Goal: Information Seeking & Learning: Check status

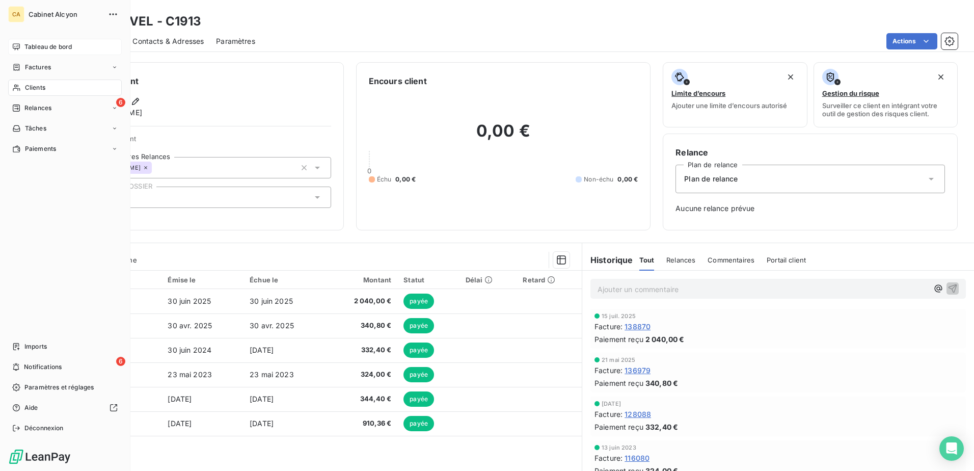
click at [39, 48] on span "Tableau de bord" at bounding box center [47, 46] width 47 height 9
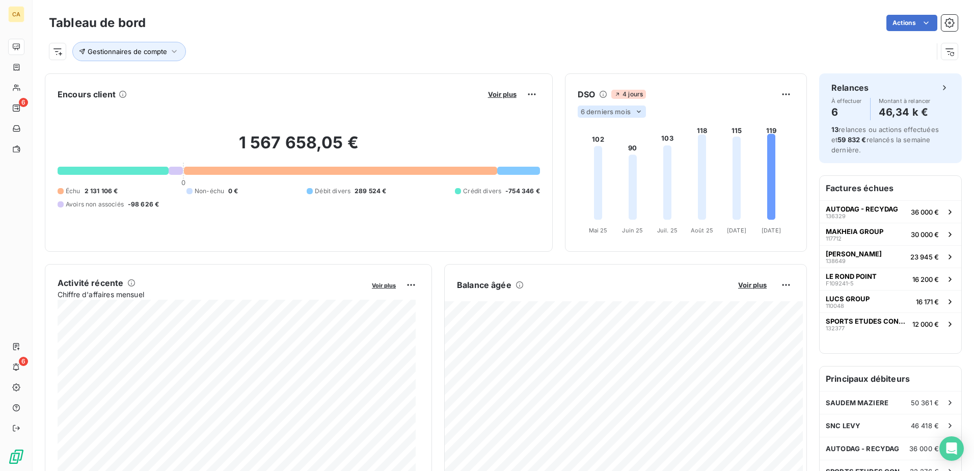
click at [624, 115] on span "6 derniers mois" at bounding box center [606, 111] width 50 height 8
click at [685, 97] on div "4 jours" at bounding box center [692, 94] width 162 height 9
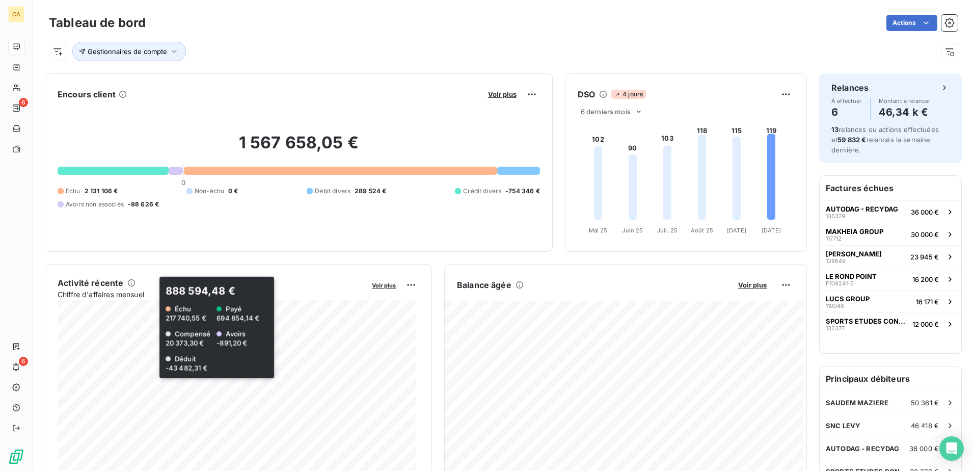
scroll to position [51, 0]
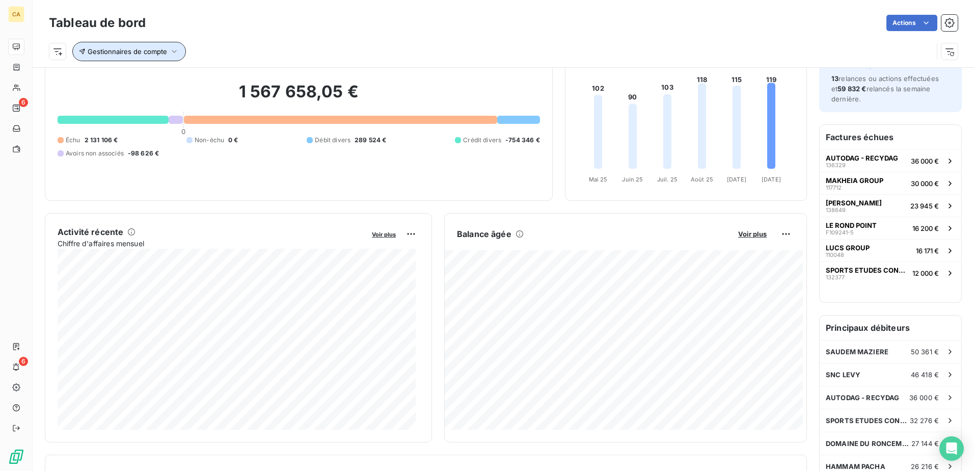
click at [174, 52] on icon "button" at bounding box center [174, 51] width 5 height 3
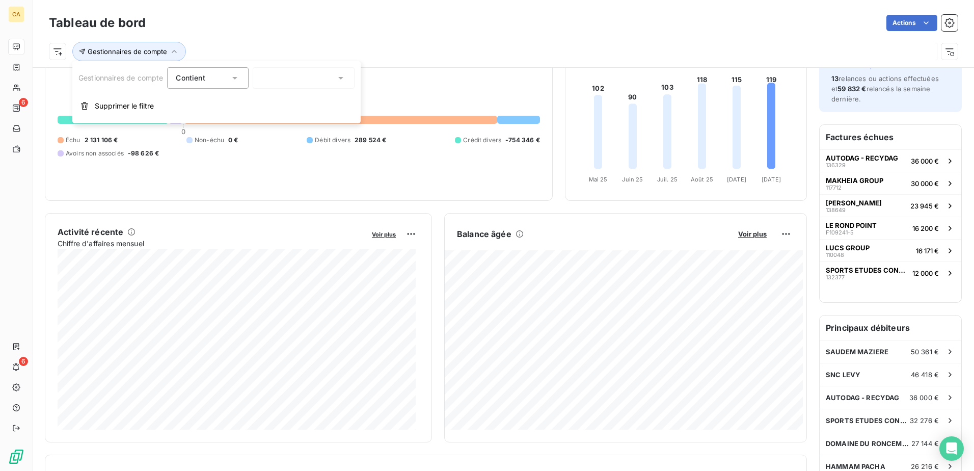
click at [240, 77] on icon at bounding box center [235, 78] width 10 height 10
click at [260, 73] on div at bounding box center [304, 77] width 102 height 21
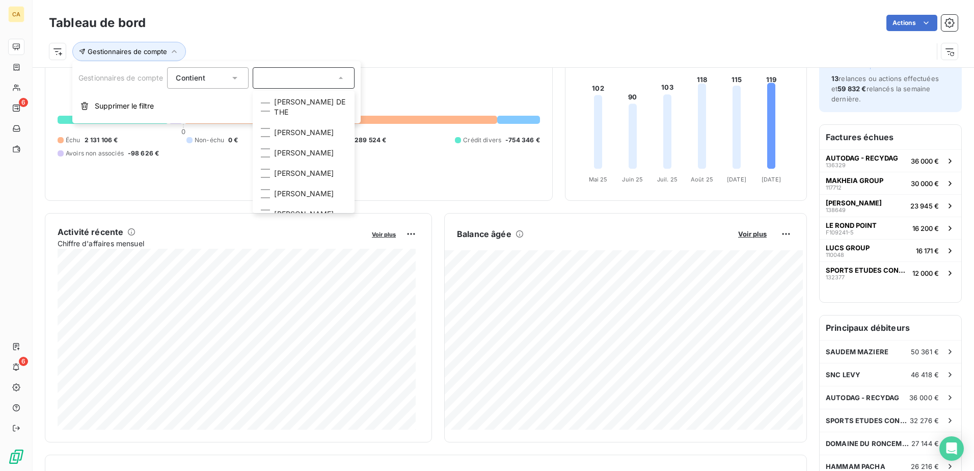
scroll to position [51, 0]
click at [270, 137] on div at bounding box center [265, 132] width 9 height 9
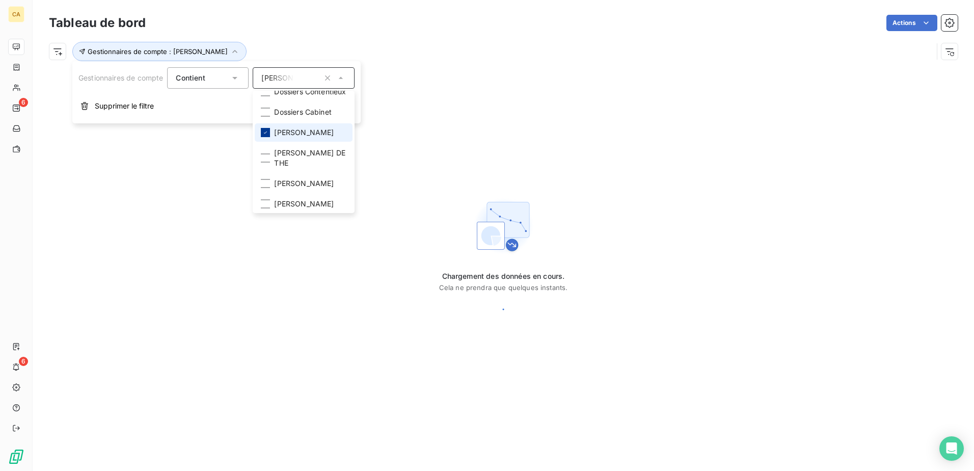
scroll to position [0, 0]
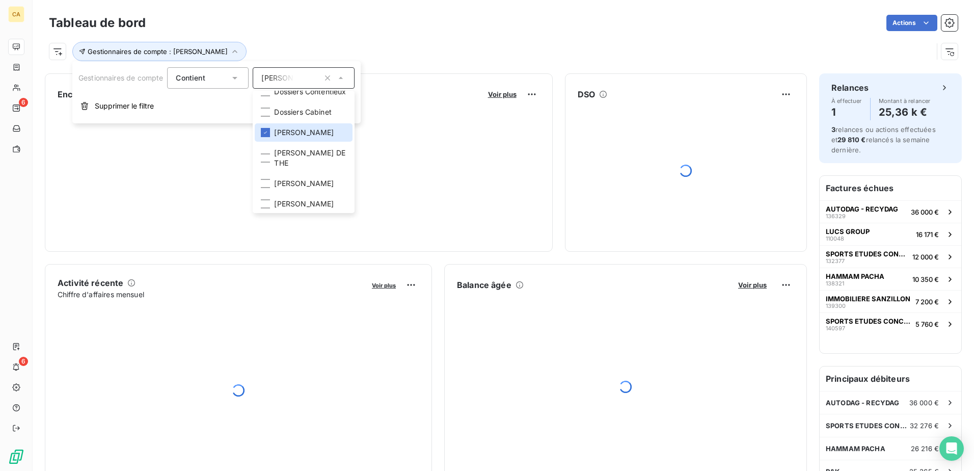
click at [463, 26] on div "Actions" at bounding box center [558, 23] width 800 height 16
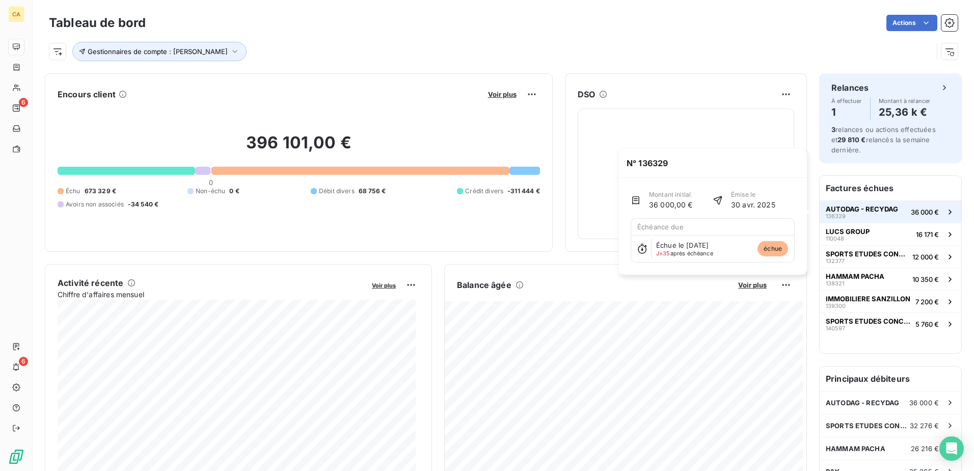
click at [857, 209] on span "AUTODAG - RECYDAG" at bounding box center [861, 209] width 72 height 8
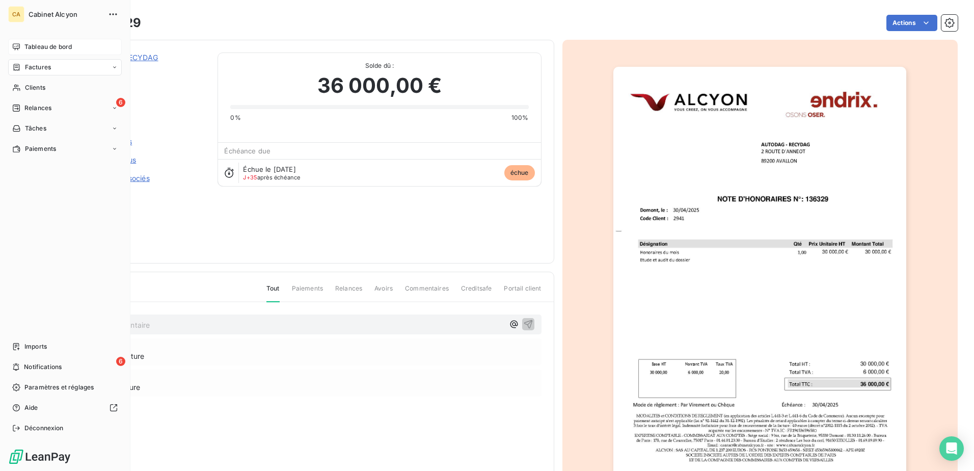
click at [42, 45] on span "Tableau de bord" at bounding box center [47, 46] width 47 height 9
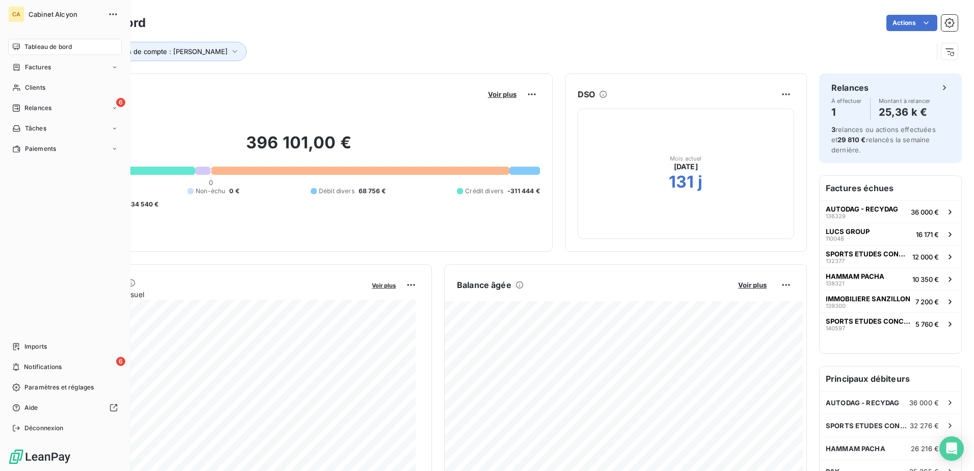
click at [57, 48] on span "Tableau de bord" at bounding box center [47, 46] width 47 height 9
click at [35, 67] on span "Factures" at bounding box center [38, 67] width 26 height 9
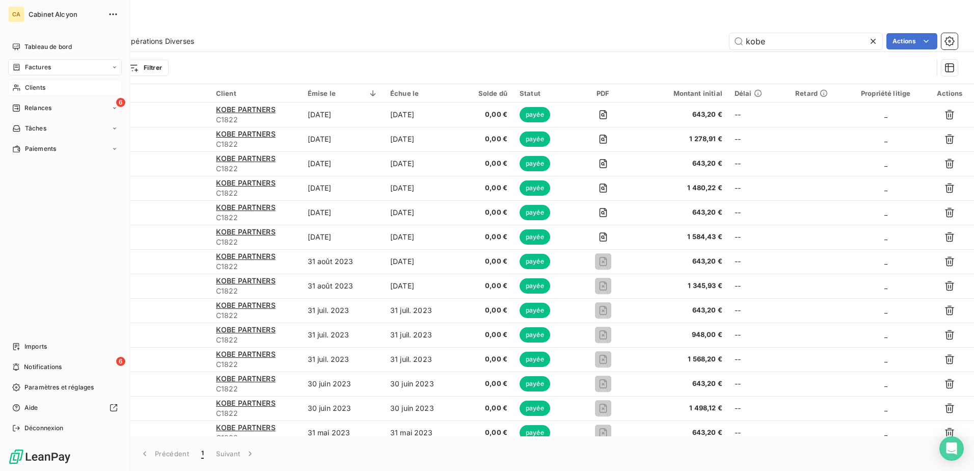
click at [41, 88] on span "Clients" at bounding box center [35, 87] width 20 height 9
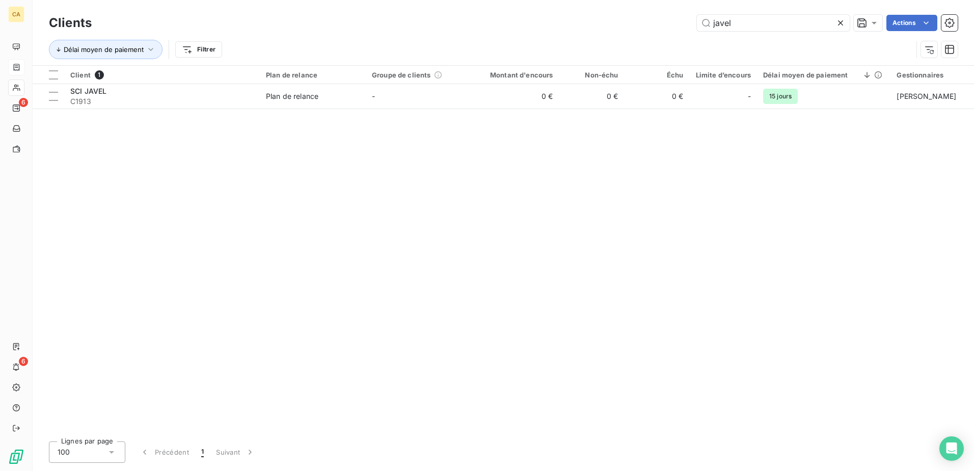
click at [839, 24] on icon at bounding box center [840, 23] width 10 height 10
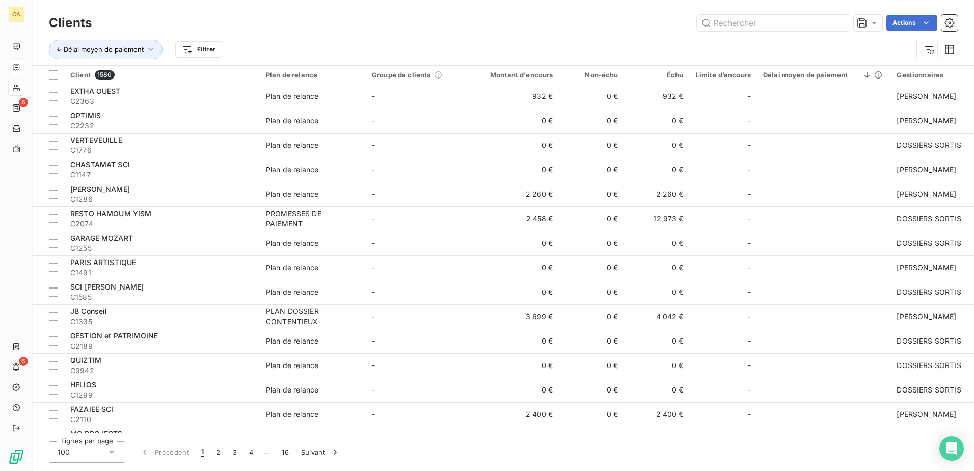
scroll to position [102, 0]
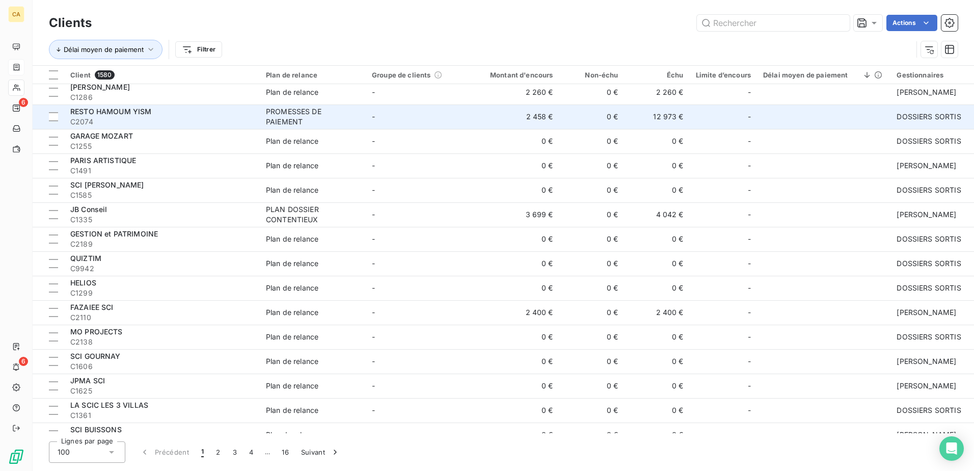
click at [157, 116] on div "RESTO HAMOUM YISM" at bounding box center [161, 111] width 183 height 10
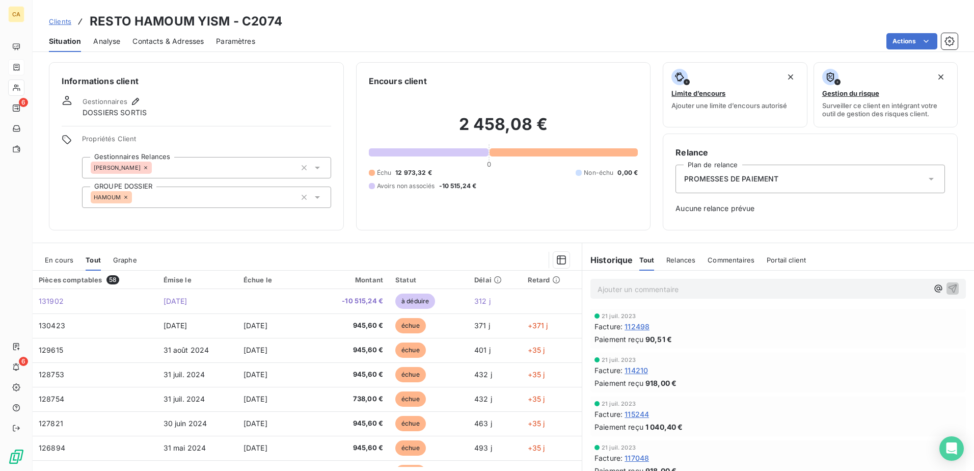
click at [66, 19] on span "Clients" at bounding box center [60, 21] width 22 height 8
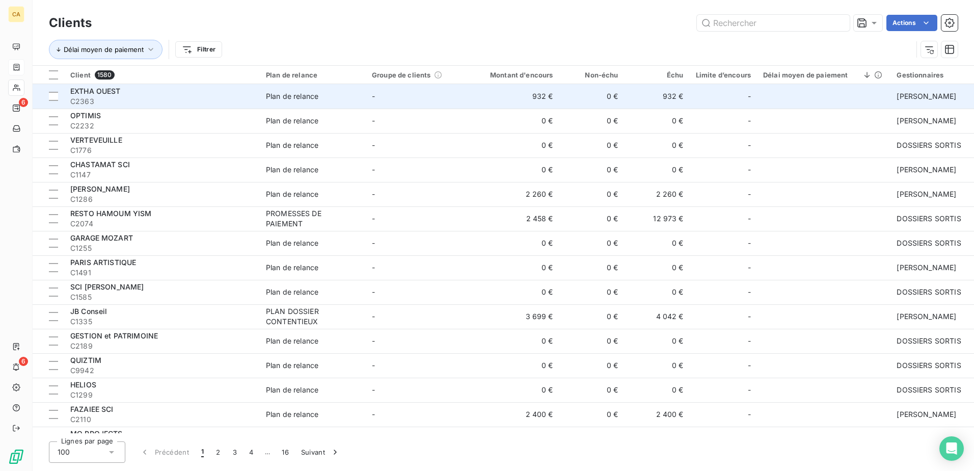
click at [360, 102] on td "Plan de relance" at bounding box center [313, 96] width 106 height 24
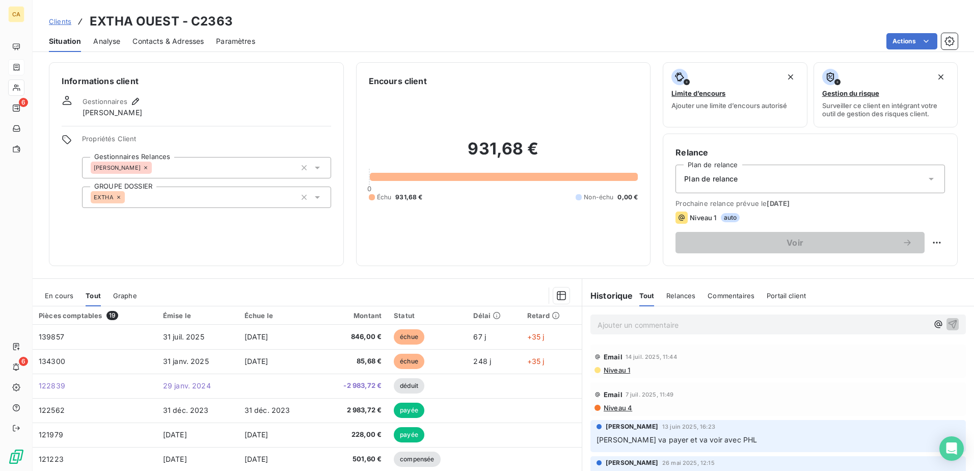
scroll to position [62, 0]
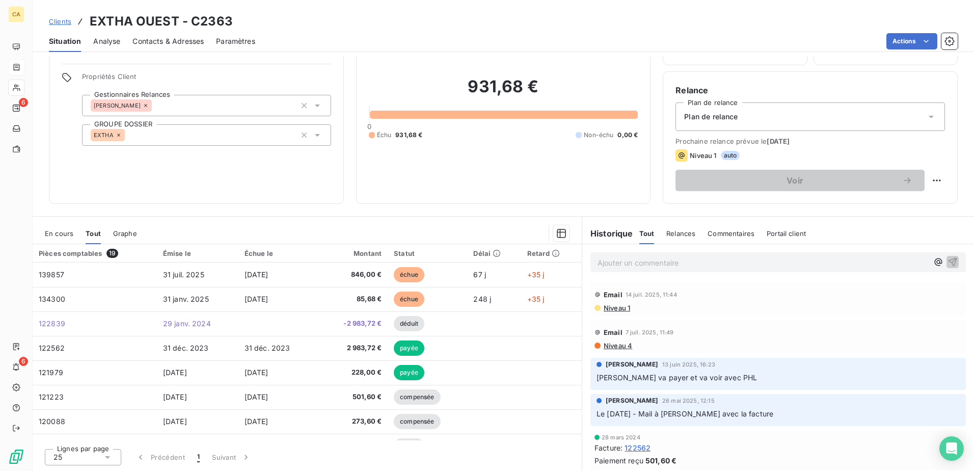
click at [63, 230] on span "En cours" at bounding box center [59, 233] width 29 height 8
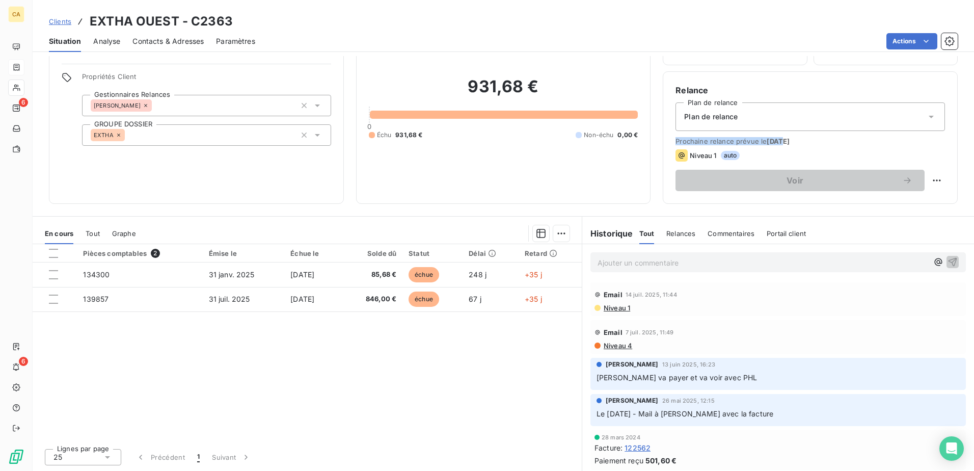
drag, startPoint x: 775, startPoint y: 138, endPoint x: 816, endPoint y: 132, distance: 41.6
click at [816, 132] on div "Relance Plan de relance Plan de relance Prochaine relance prévue le [DATE] Nive…" at bounding box center [809, 137] width 269 height 107
click at [62, 24] on span "Clients" at bounding box center [60, 21] width 22 height 8
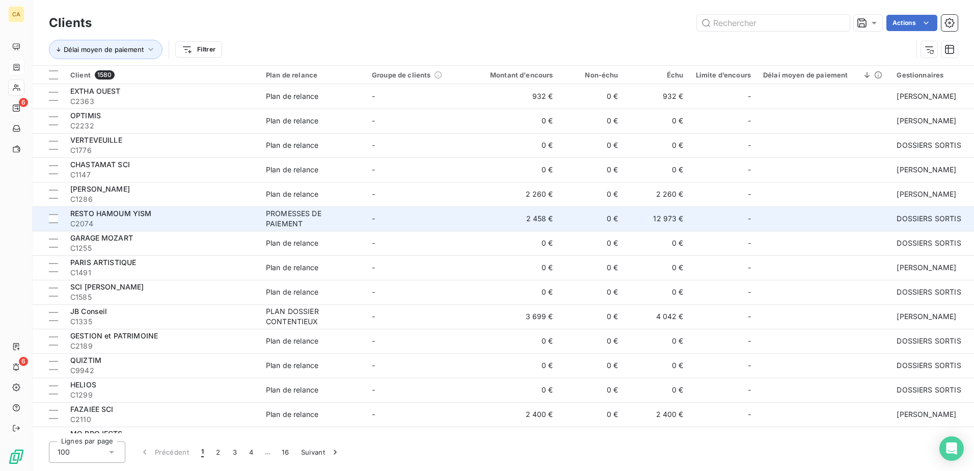
click at [283, 213] on div "PROMESSES DE PAIEMENT" at bounding box center [313, 218] width 94 height 20
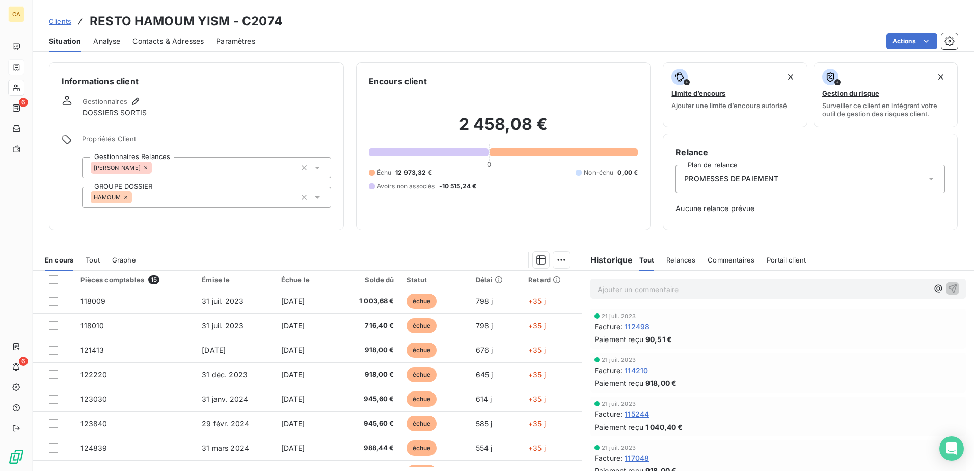
click at [98, 261] on span "Tout" at bounding box center [93, 260] width 14 height 8
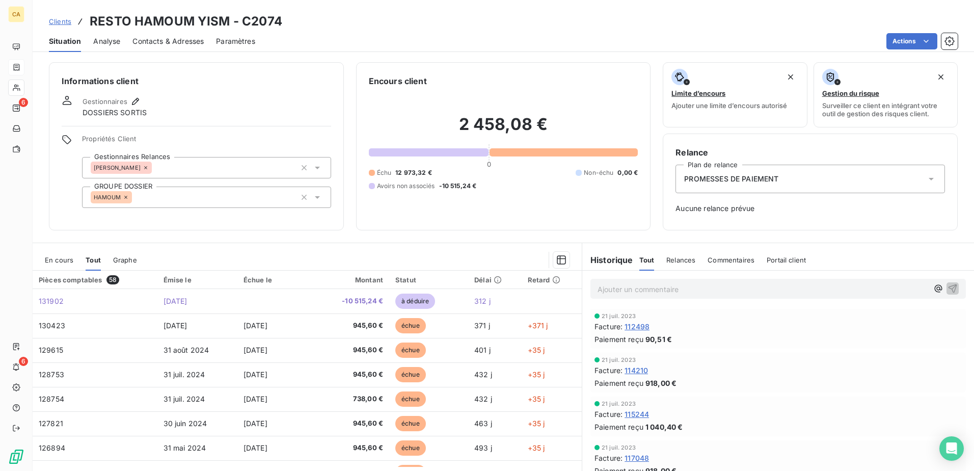
click at [61, 255] on div "En cours" at bounding box center [59, 259] width 29 height 21
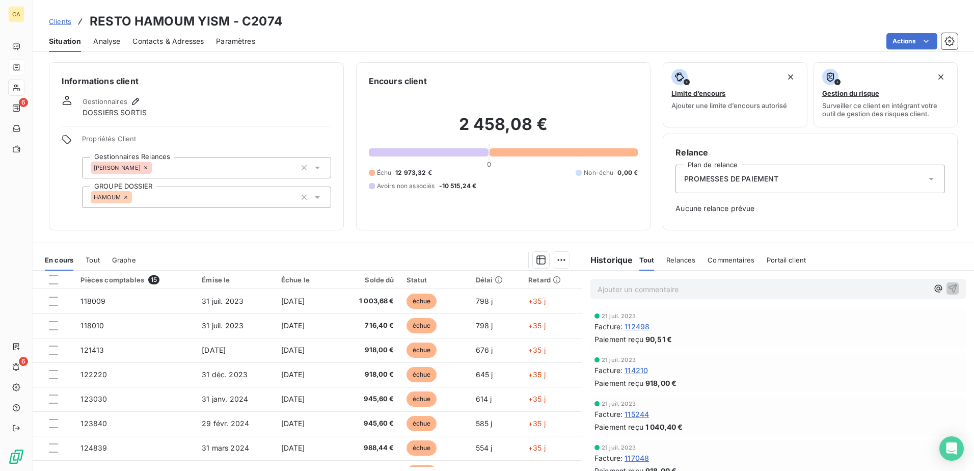
click at [93, 256] on span "Tout" at bounding box center [93, 260] width 14 height 8
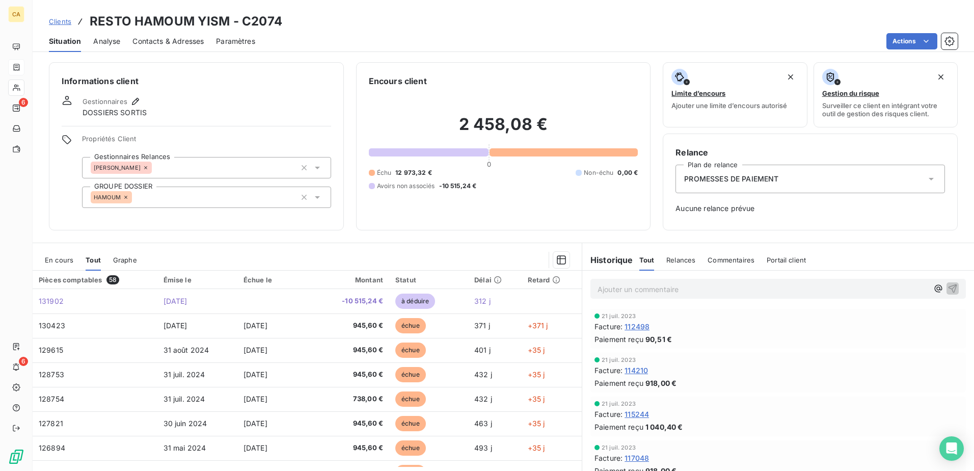
click at [115, 265] on div "Graphe" at bounding box center [125, 259] width 24 height 21
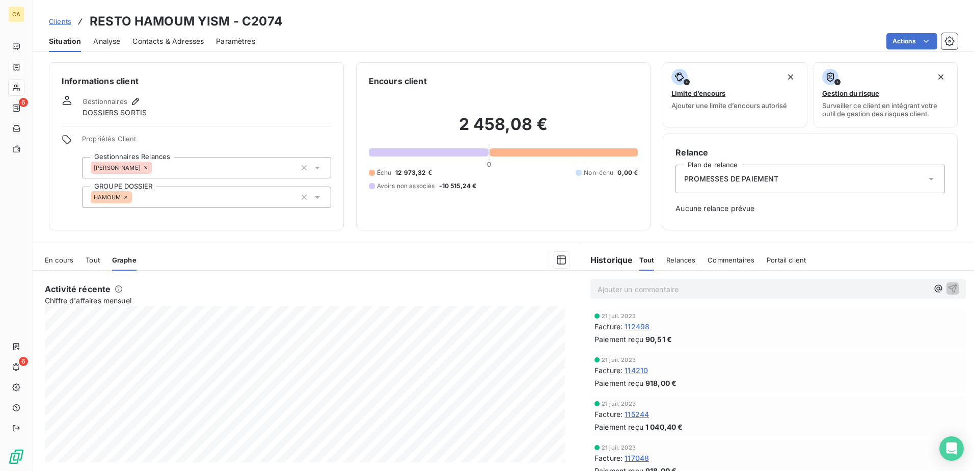
click at [65, 259] on span "En cours" at bounding box center [59, 260] width 29 height 8
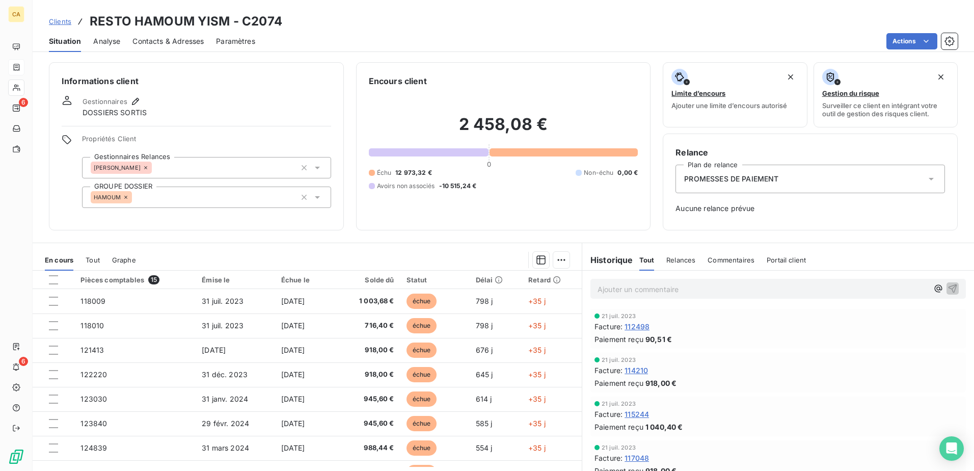
click at [609, 264] on h6 "Historique" at bounding box center [607, 260] width 51 height 12
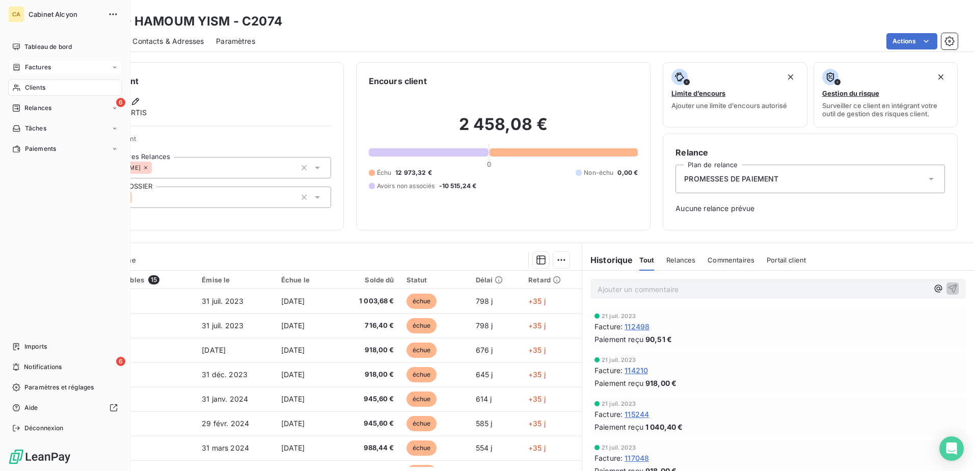
click at [34, 86] on span "Clients" at bounding box center [35, 87] width 20 height 9
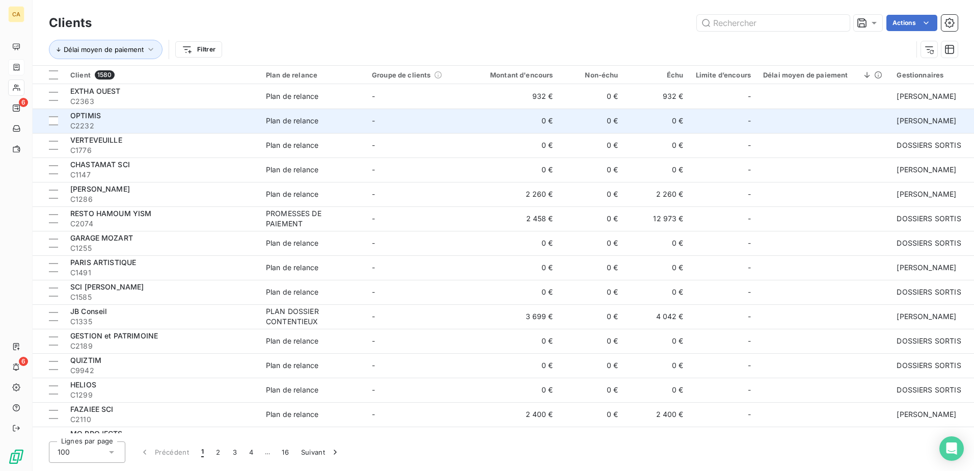
click at [101, 120] on div "OPTIMIS" at bounding box center [161, 116] width 183 height 10
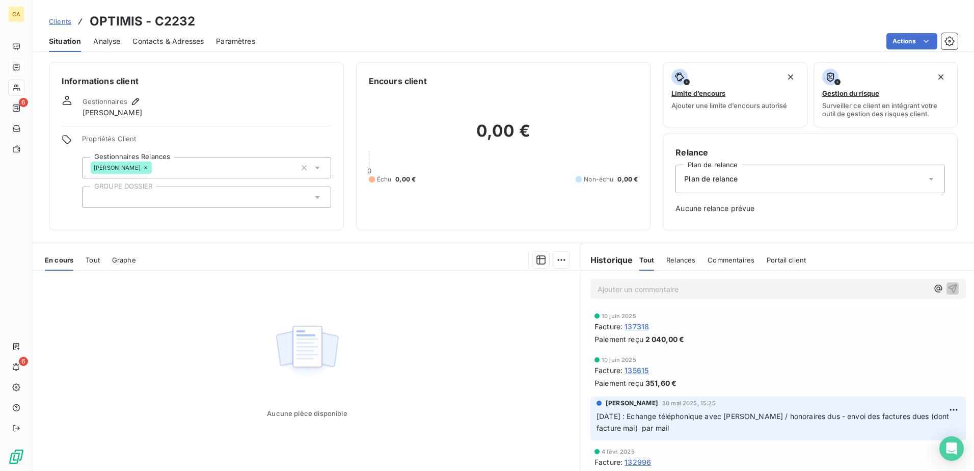
click at [644, 415] on span "[DATE] : Echange téléphonique avec [PERSON_NAME] / honoraires dus - envoi des f…" at bounding box center [773, 421] width 355 height 20
click at [665, 423] on p "[DATE] : Echange téléphonique avec [PERSON_NAME] / honoraires dus - envoi des f…" at bounding box center [777, 421] width 363 height 23
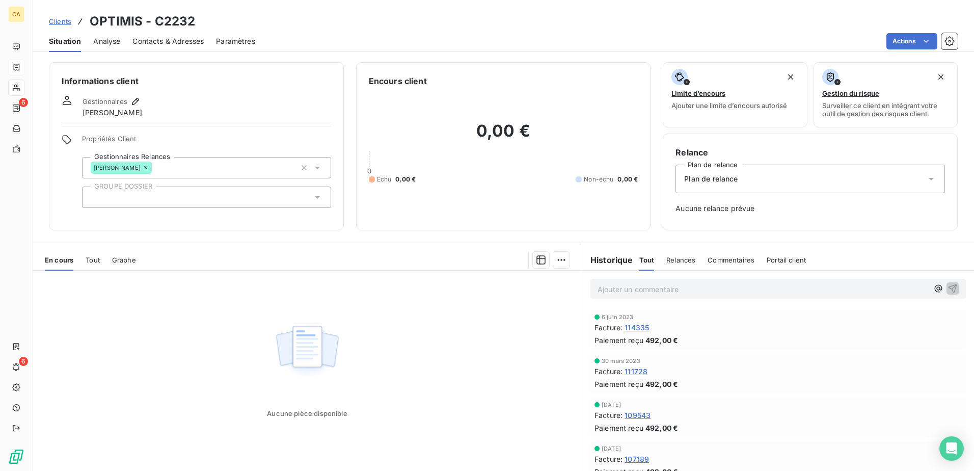
scroll to position [590, 0]
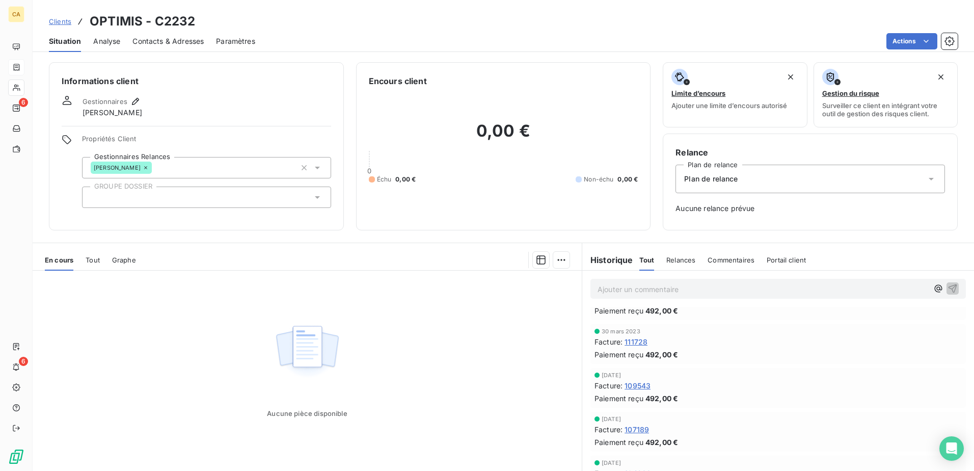
click at [677, 253] on div "Relances" at bounding box center [680, 259] width 29 height 21
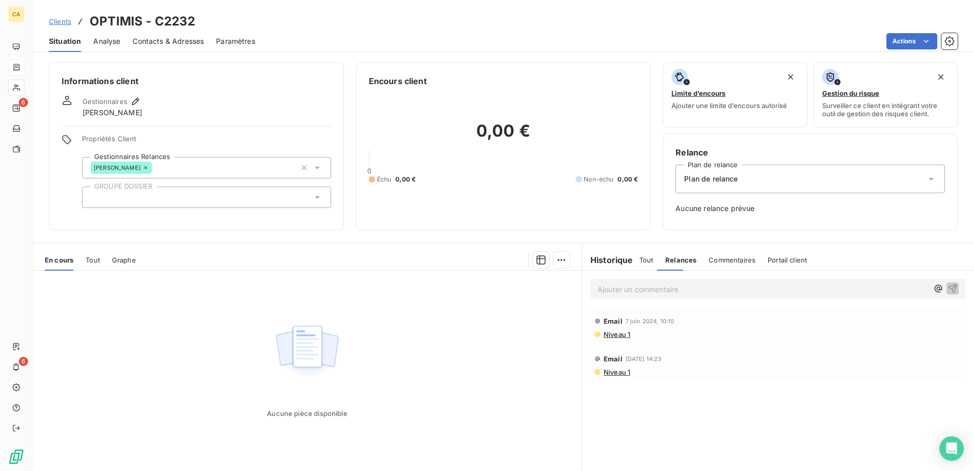
scroll to position [0, 0]
click at [733, 263] on span "Commentaires" at bounding box center [731, 260] width 47 height 8
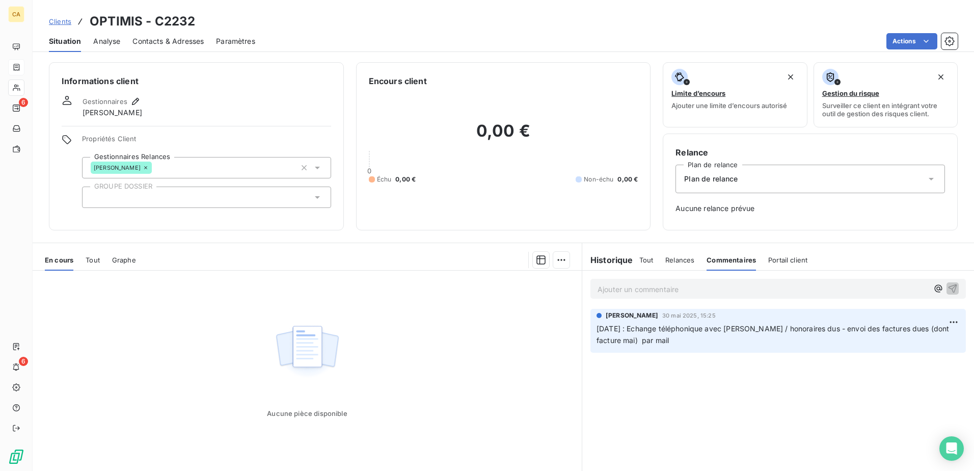
click at [643, 261] on span "Tout" at bounding box center [646, 260] width 14 height 8
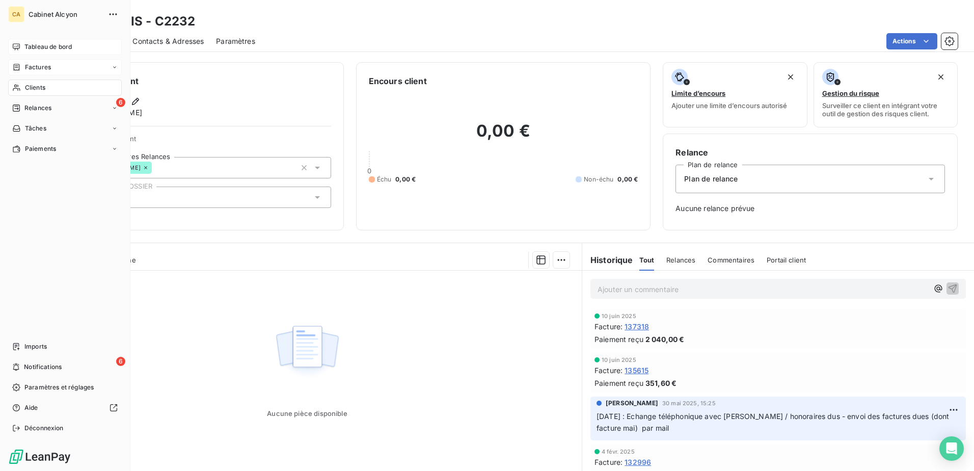
click at [57, 47] on span "Tableau de bord" at bounding box center [47, 46] width 47 height 9
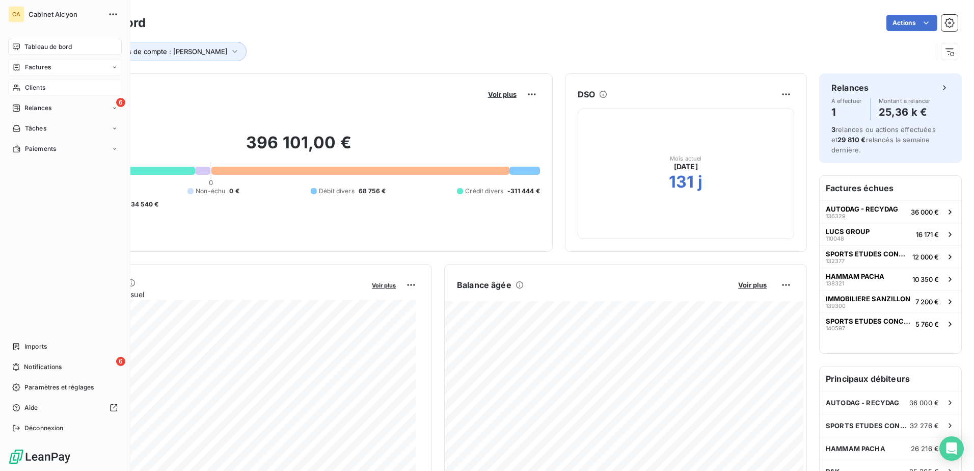
click at [40, 68] on span "Factures" at bounding box center [38, 67] width 26 height 9
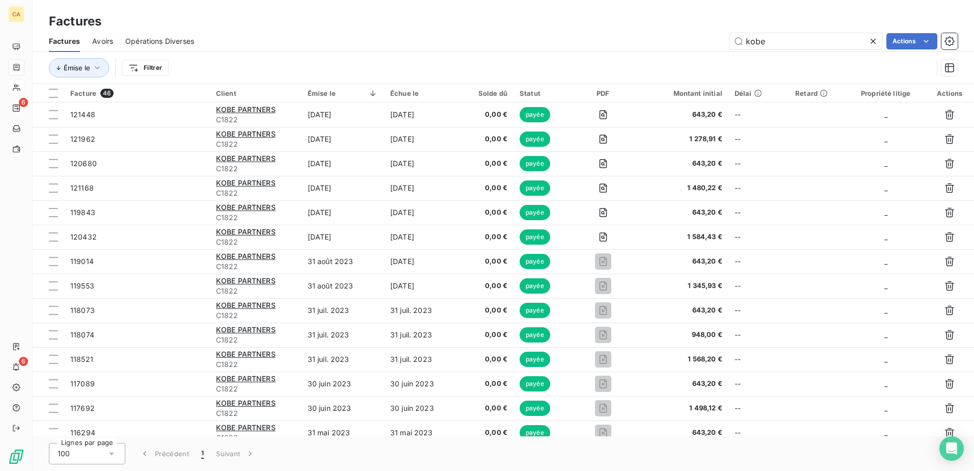
click at [876, 40] on icon at bounding box center [873, 41] width 10 height 10
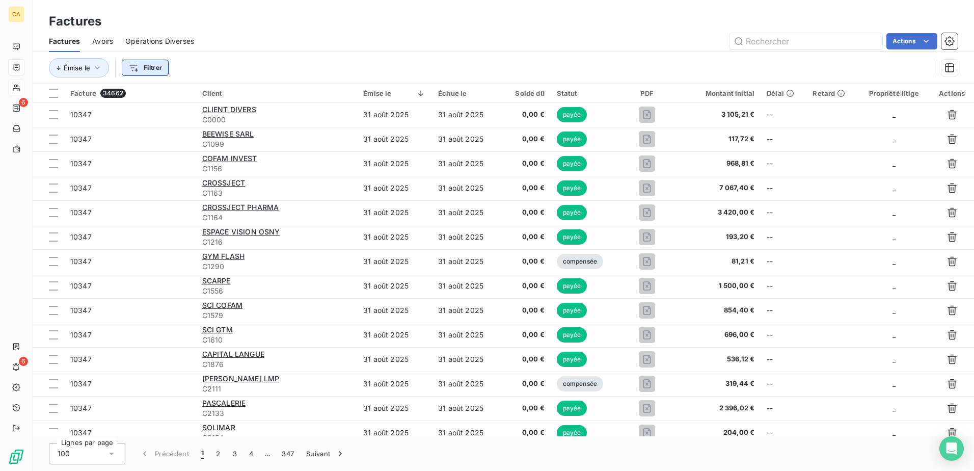
click at [153, 66] on html "CA 6 6 Factures Factures Avoirs Opérations Diverses Actions Émise le Filtrer Fa…" at bounding box center [487, 235] width 974 height 471
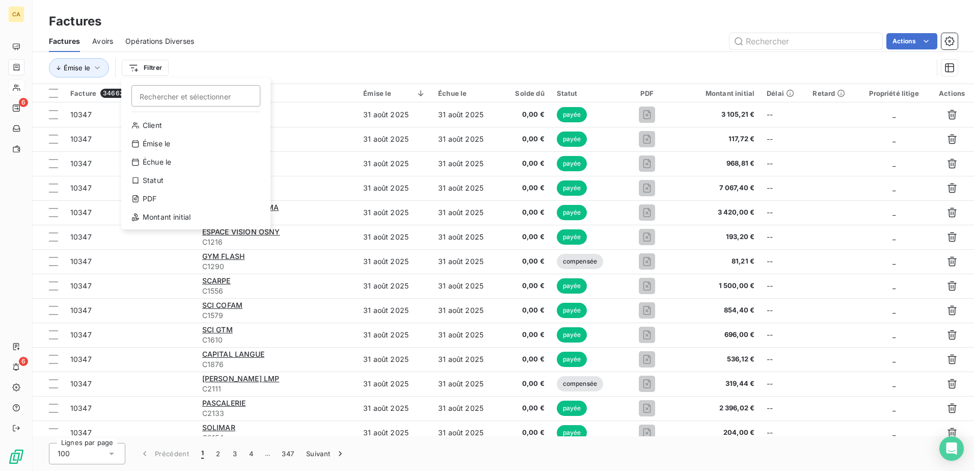
click at [429, 63] on html "CA 6 6 Factures Factures Avoirs Opérations Diverses Actions Émise le Filtrer Re…" at bounding box center [487, 235] width 974 height 471
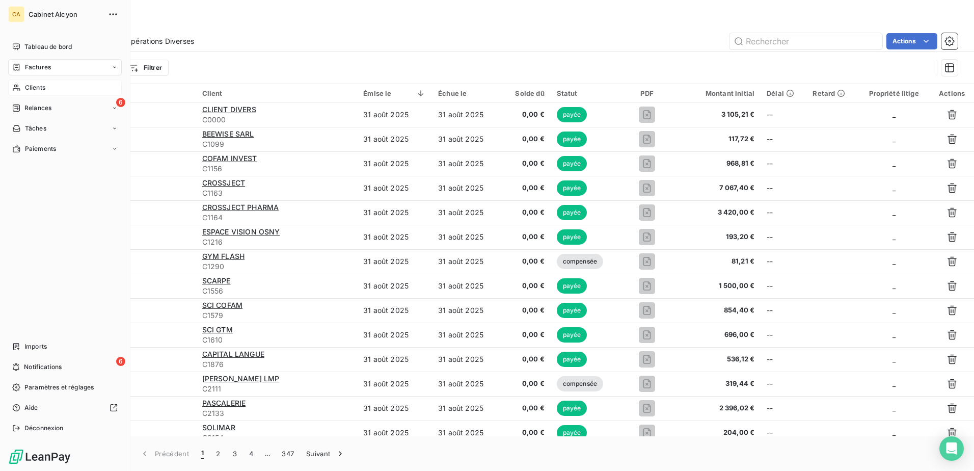
click at [32, 88] on span "Clients" at bounding box center [35, 87] width 20 height 9
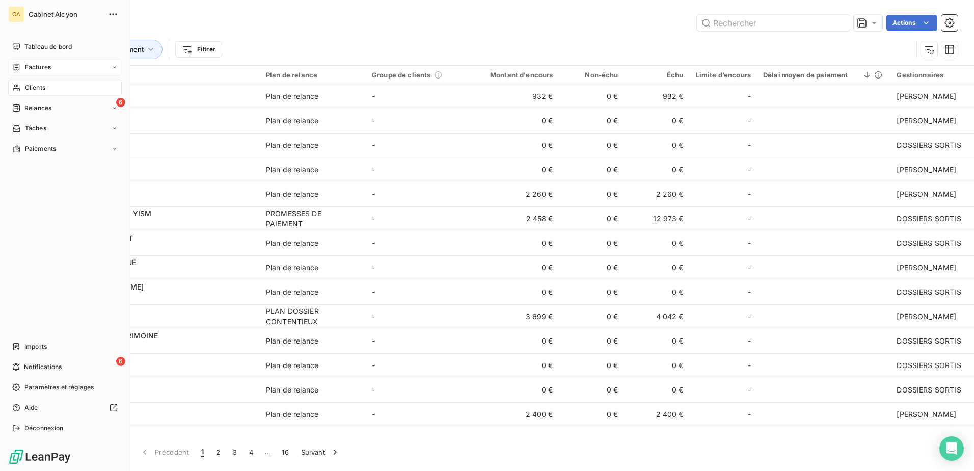
click at [32, 71] on span "Factures" at bounding box center [38, 67] width 26 height 9
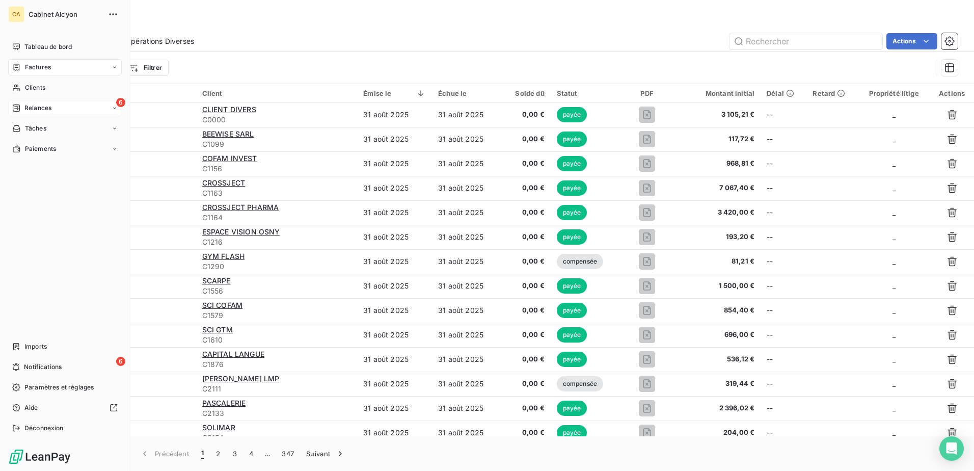
click at [36, 108] on span "Relances" at bounding box center [37, 107] width 27 height 9
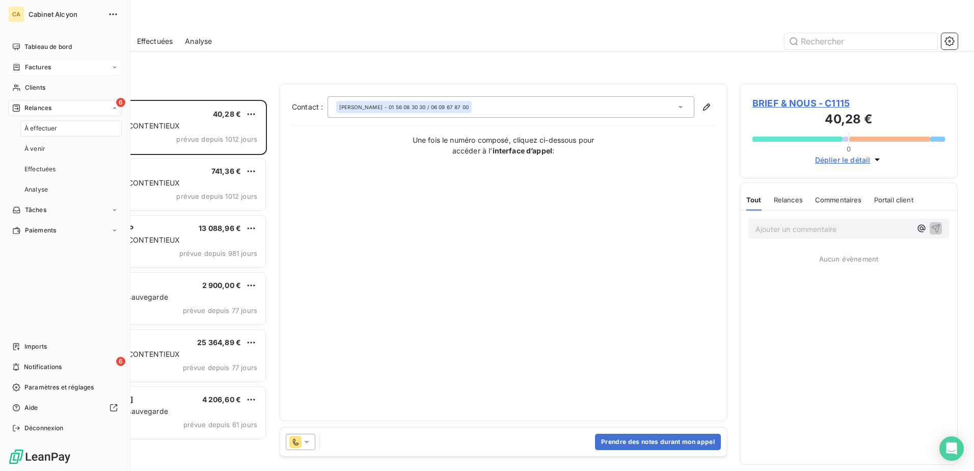
scroll to position [363, 210]
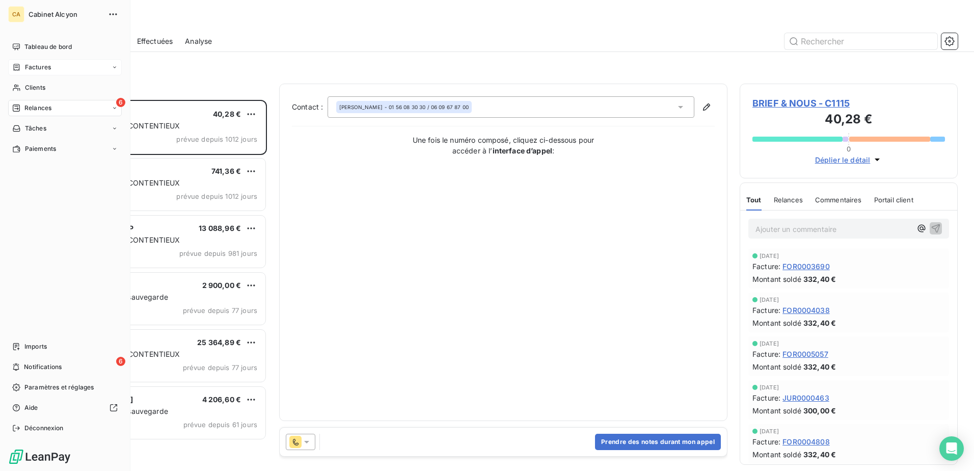
click at [41, 109] on span "Relances" at bounding box center [37, 107] width 27 height 9
click at [45, 148] on div "À venir" at bounding box center [70, 149] width 101 height 16
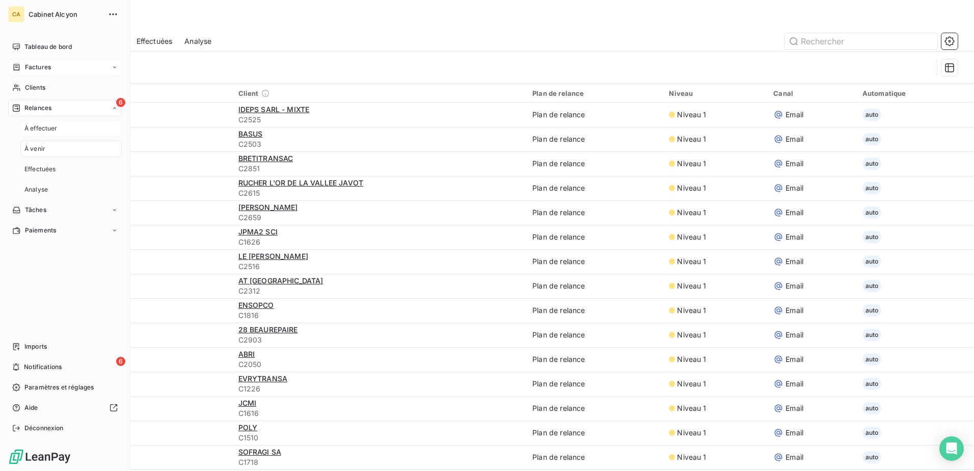
click at [46, 124] on span "À effectuer" at bounding box center [40, 128] width 33 height 9
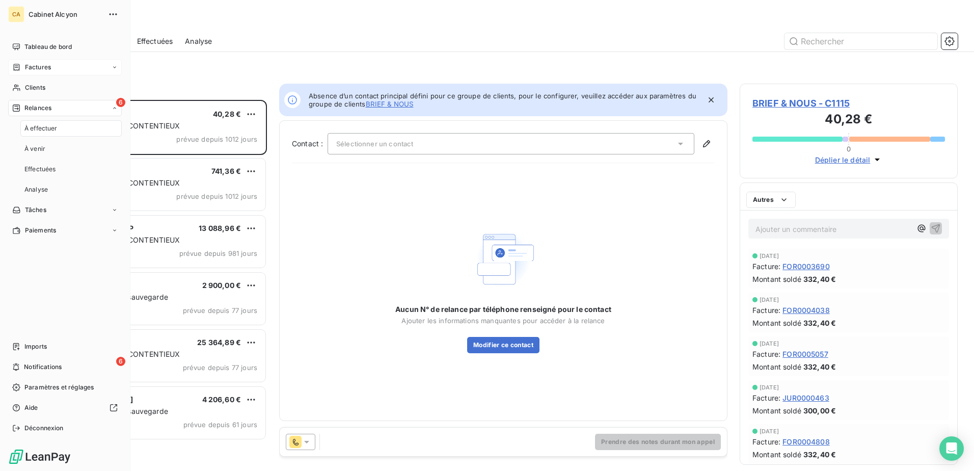
scroll to position [363, 210]
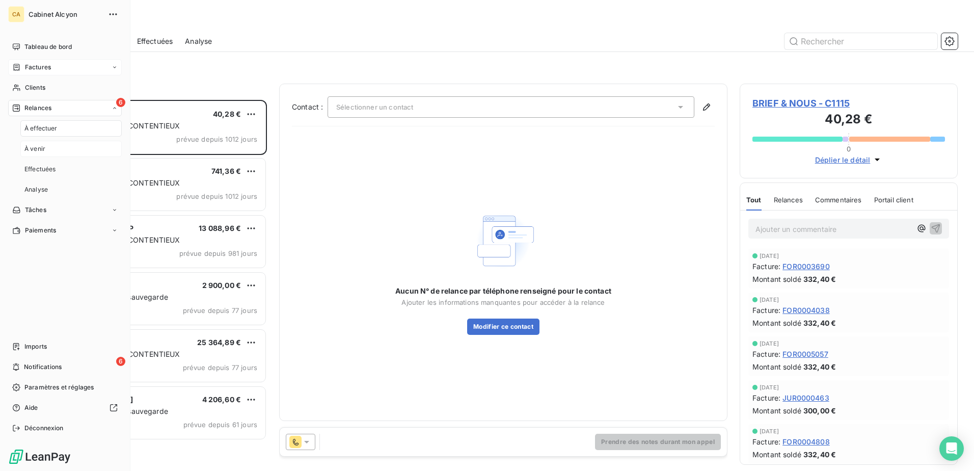
click at [34, 150] on span "À venir" at bounding box center [34, 148] width 21 height 9
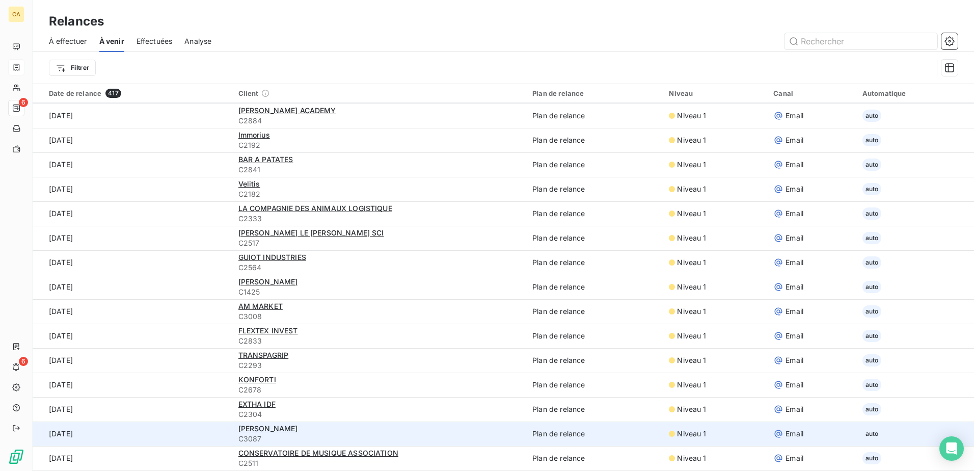
scroll to position [35, 0]
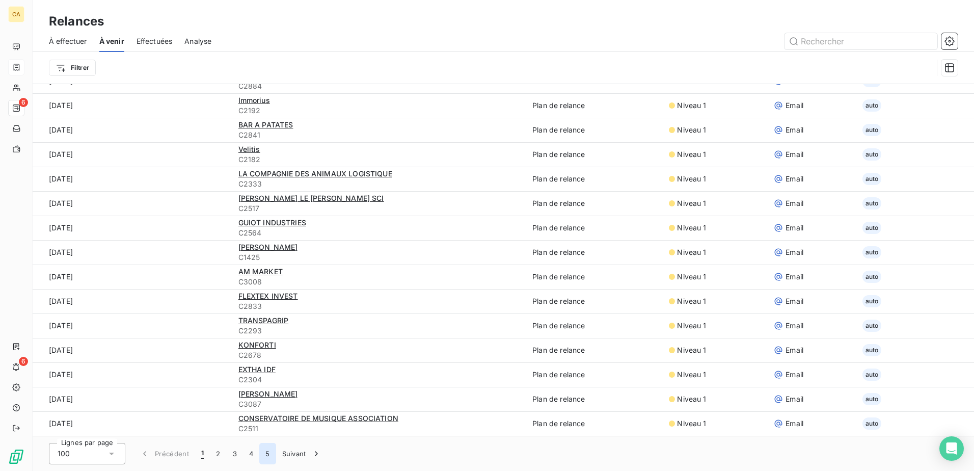
click at [268, 453] on button "5" at bounding box center [267, 453] width 16 height 21
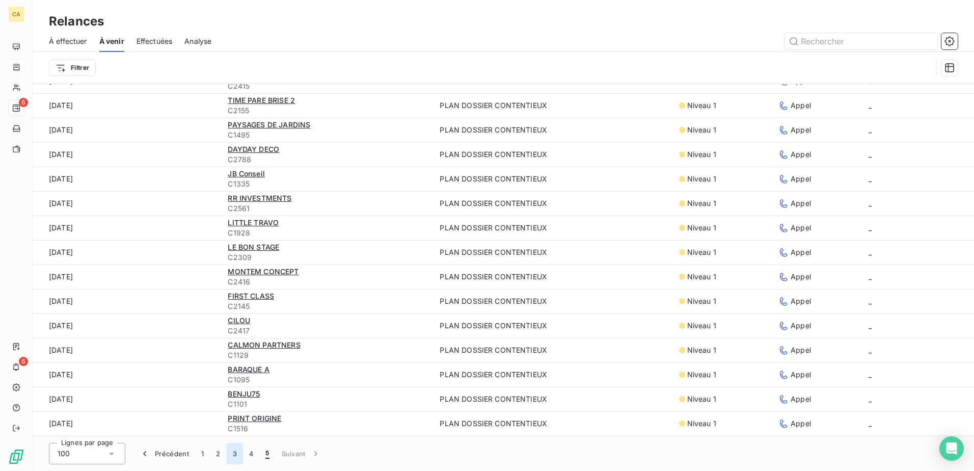
click at [236, 453] on button "3" at bounding box center [235, 453] width 16 height 21
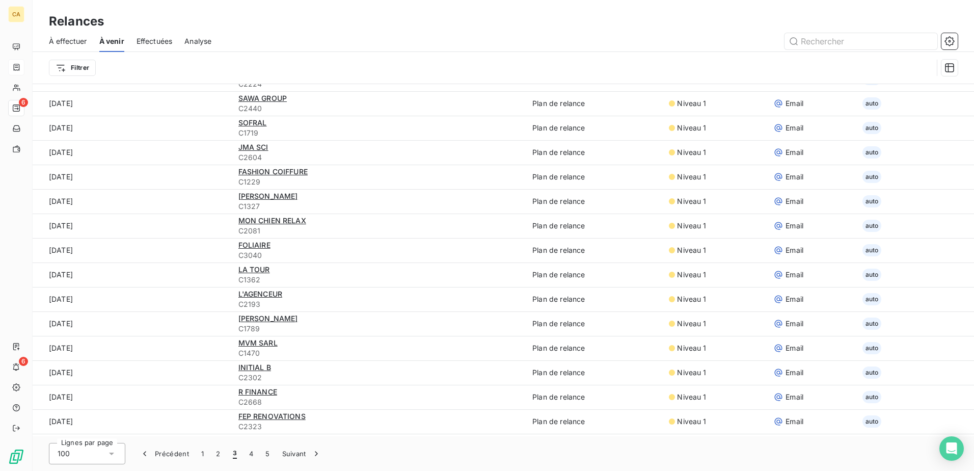
scroll to position [506, 0]
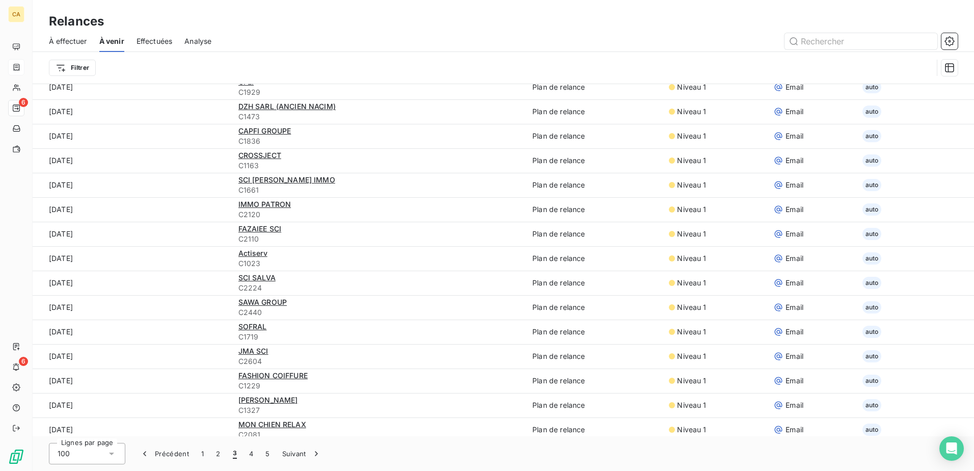
click at [75, 68] on html "CA 6 6 Relances À effectuer À venir Effectuées Analyse Filtrer Date de relance …" at bounding box center [487, 235] width 974 height 471
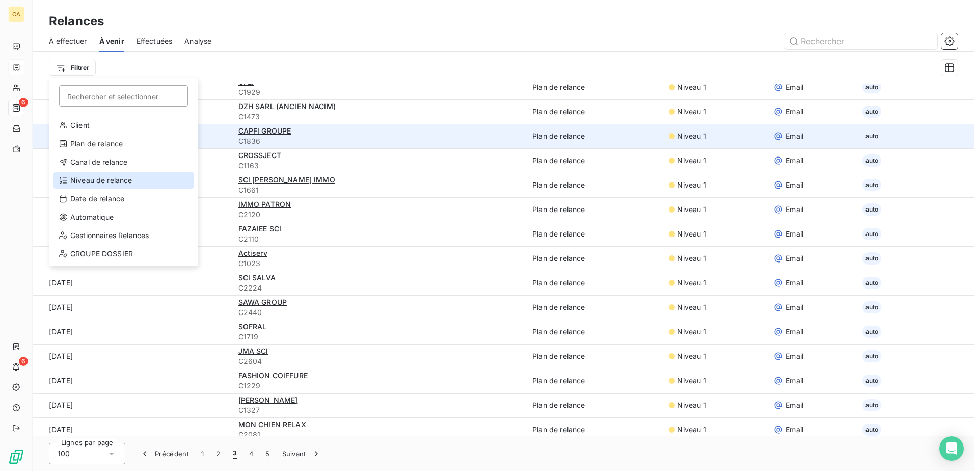
click at [121, 177] on div "Niveau de relance" at bounding box center [123, 180] width 141 height 16
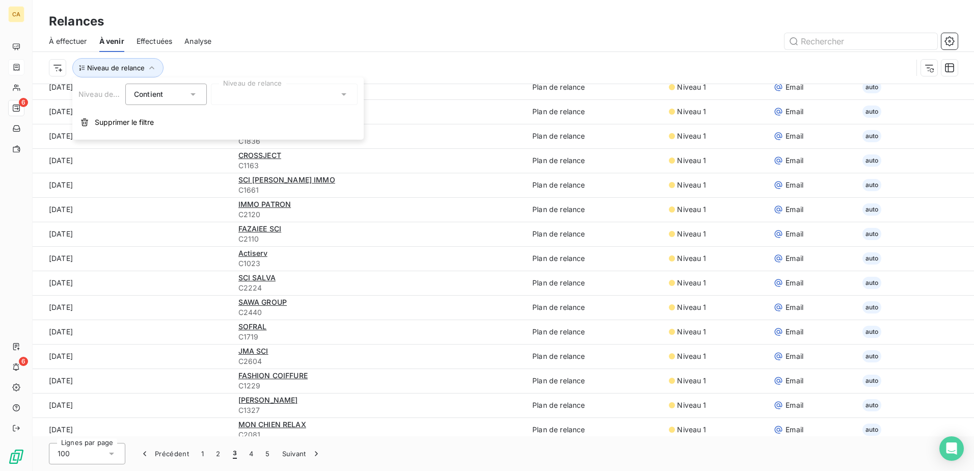
click at [236, 94] on div at bounding box center [284, 94] width 147 height 21
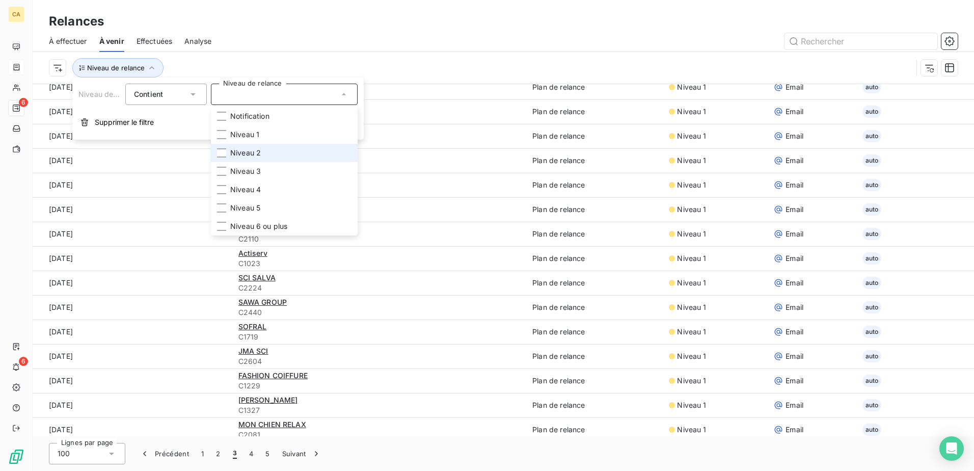
click at [230, 151] on li "Niveau 2" at bounding box center [284, 153] width 147 height 18
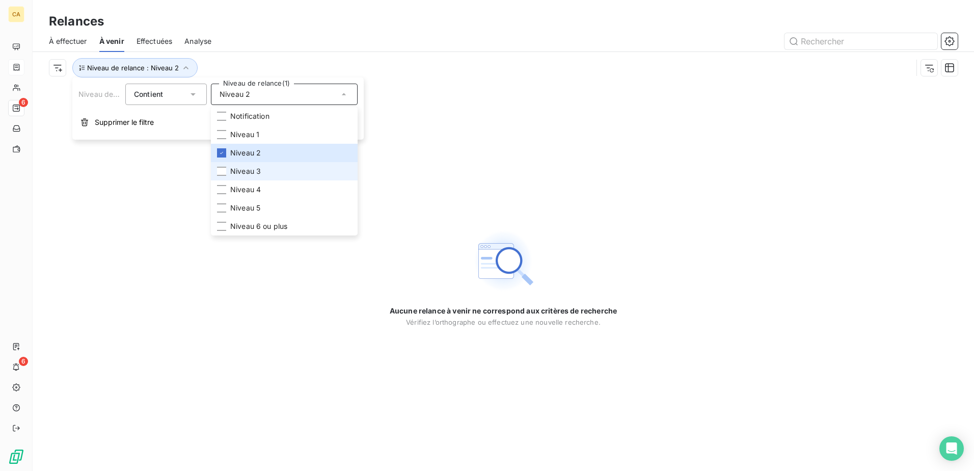
click at [230, 170] on li "Niveau 3" at bounding box center [284, 171] width 147 height 18
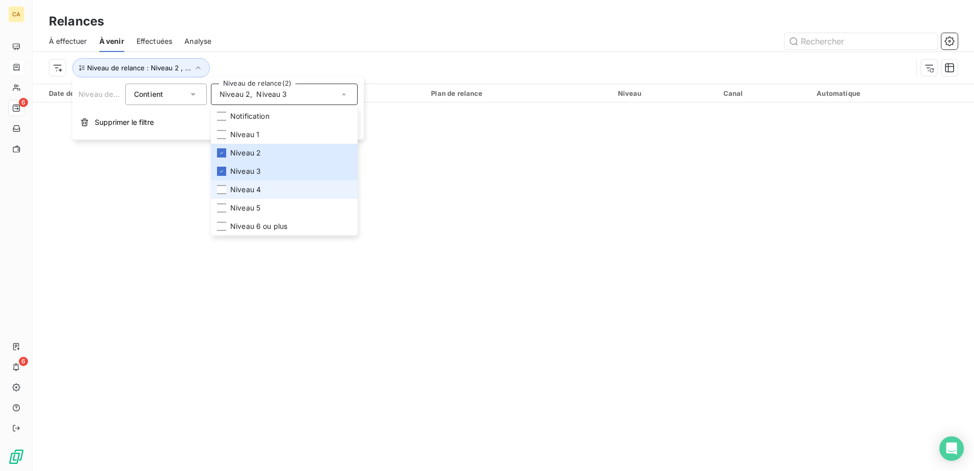
click at [230, 186] on li "Niveau 4" at bounding box center [284, 189] width 147 height 18
click at [270, 341] on div "Relances À effectuer À venir Effectuées Analyse Niveau de relance : Niveau 2 , …" at bounding box center [503, 235] width 941 height 471
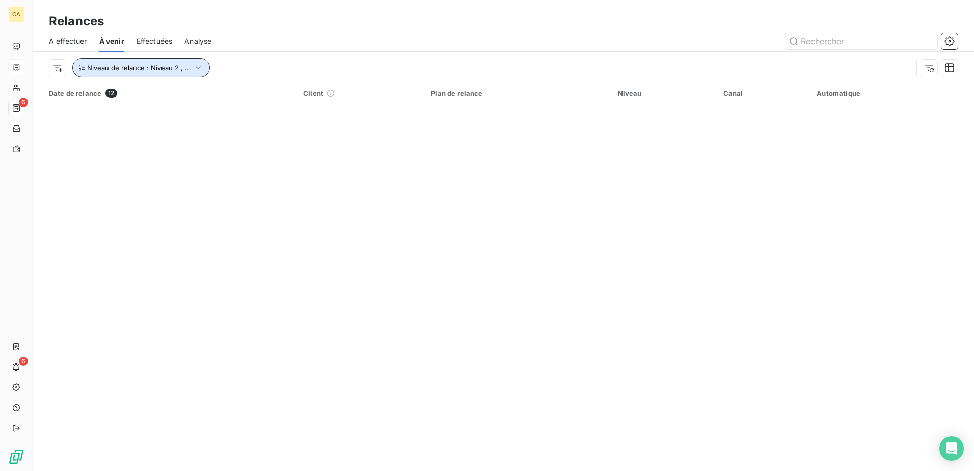
click at [198, 69] on icon "button" at bounding box center [198, 68] width 10 height 10
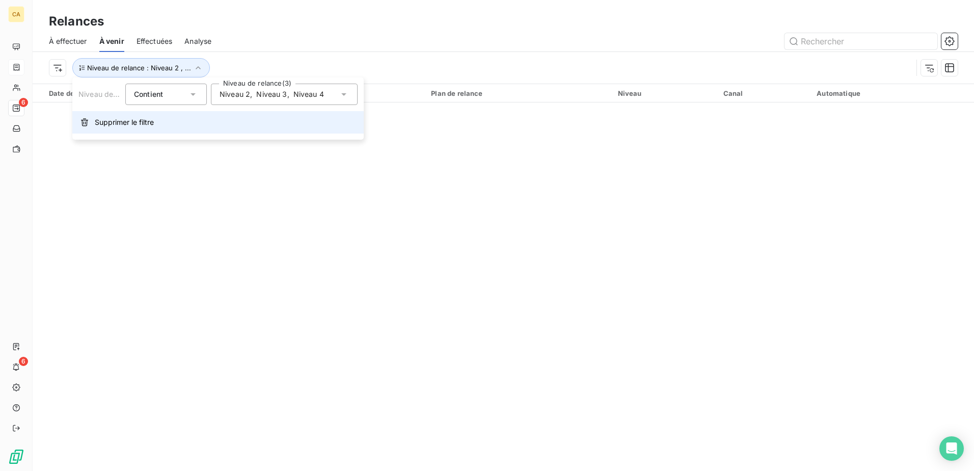
click at [134, 120] on span "Supprimer le filtre" at bounding box center [124, 122] width 59 height 10
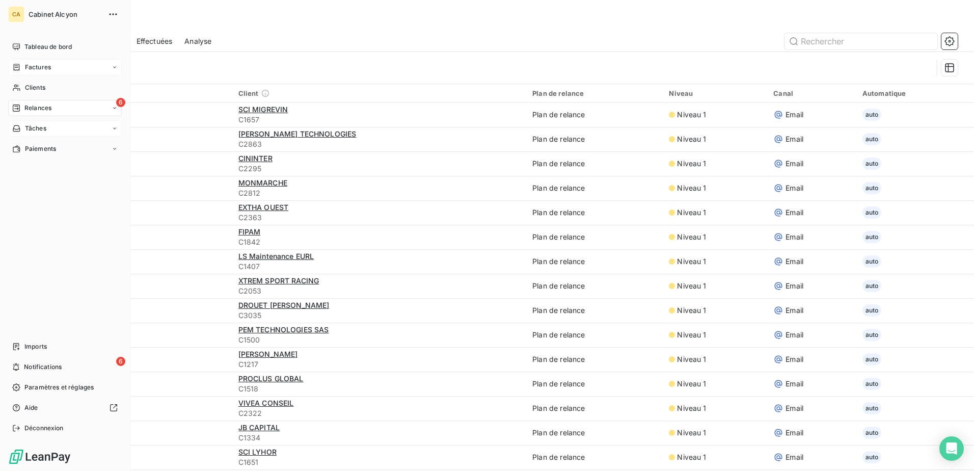
click at [37, 126] on span "Tâches" at bounding box center [35, 128] width 21 height 9
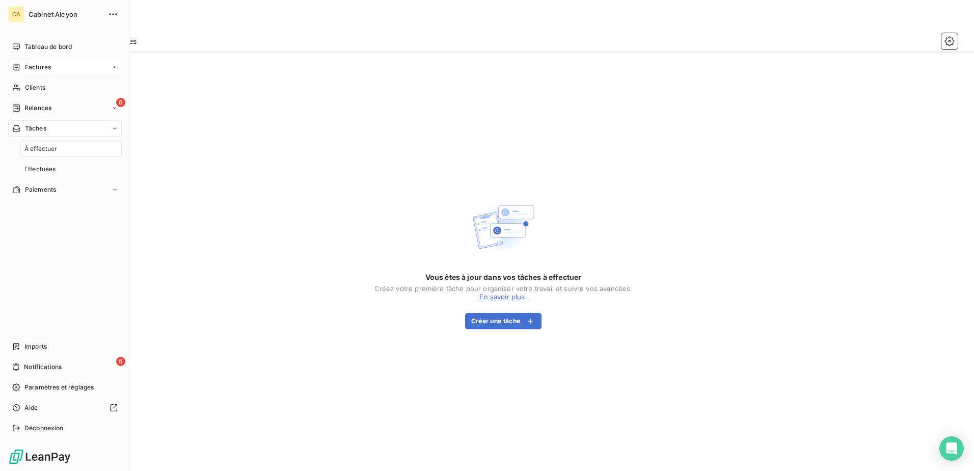
click at [38, 149] on span "À effectuer" at bounding box center [40, 148] width 33 height 9
click at [41, 170] on span "Effectuées" at bounding box center [40, 168] width 32 height 9
click at [42, 151] on span "À effectuer" at bounding box center [40, 148] width 33 height 9
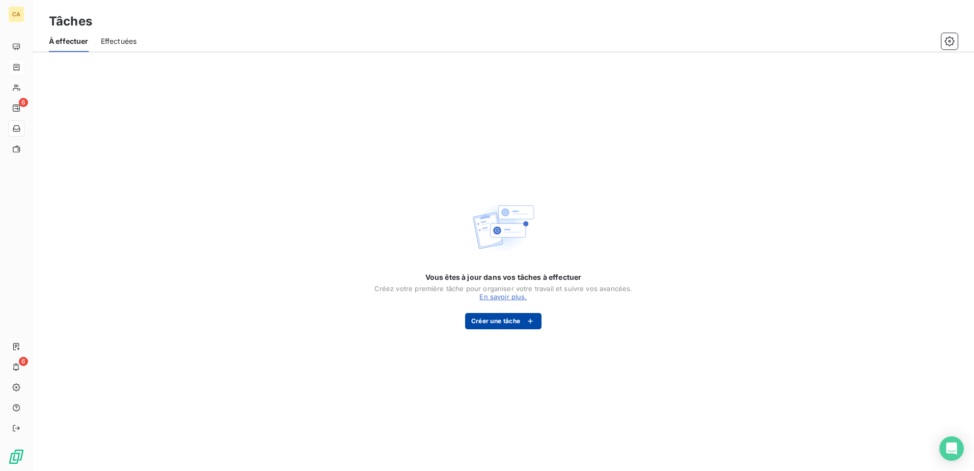
click at [486, 322] on button "Créer une tâche" at bounding box center [503, 321] width 77 height 16
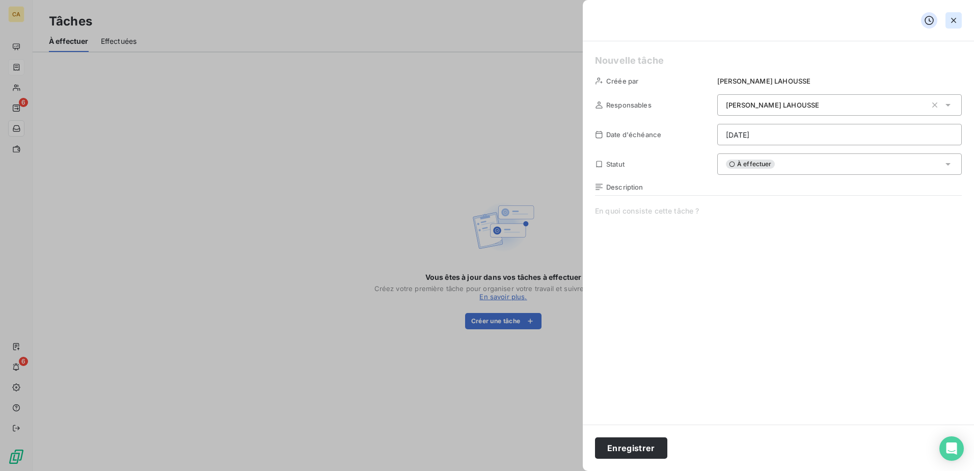
click at [948, 19] on icon "button" at bounding box center [953, 20] width 10 height 10
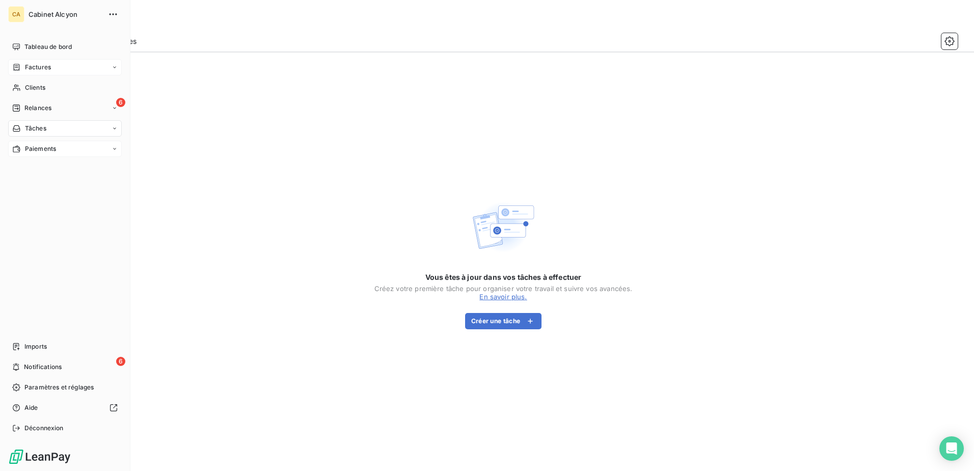
click at [27, 146] on span "Paiements" at bounding box center [40, 148] width 31 height 9
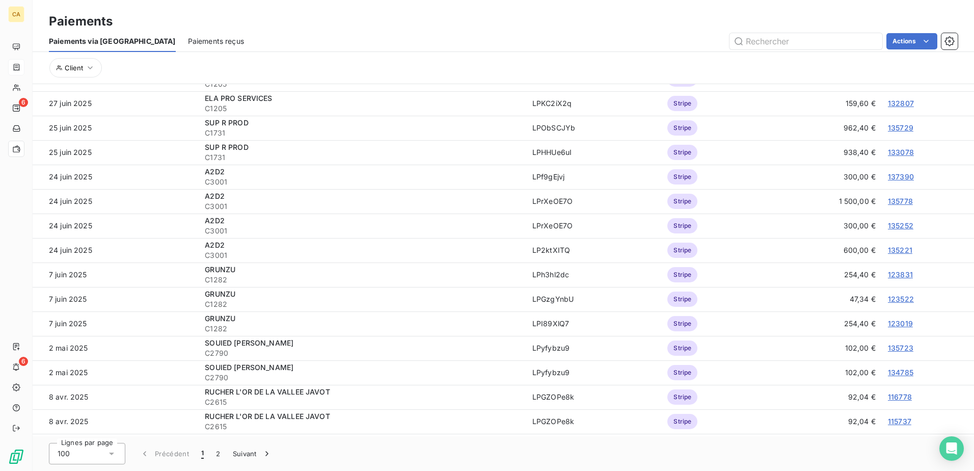
scroll to position [1211, 0]
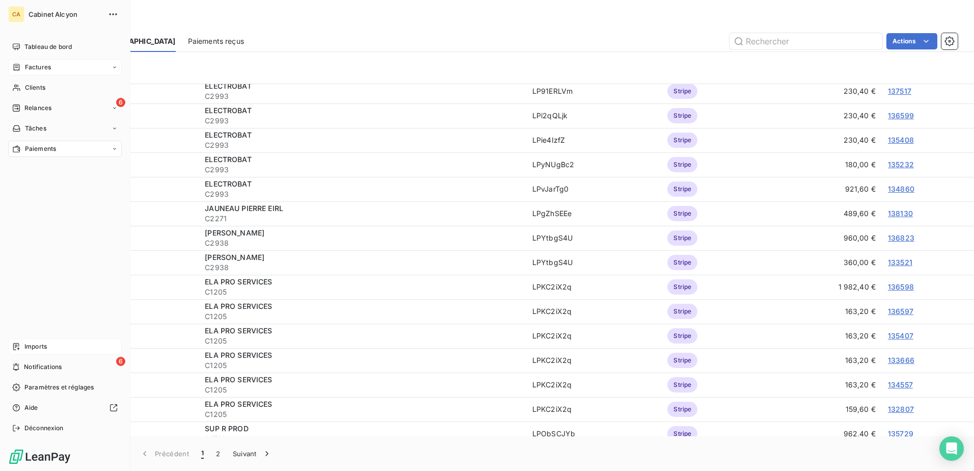
click at [39, 345] on span "Imports" at bounding box center [35, 346] width 22 height 9
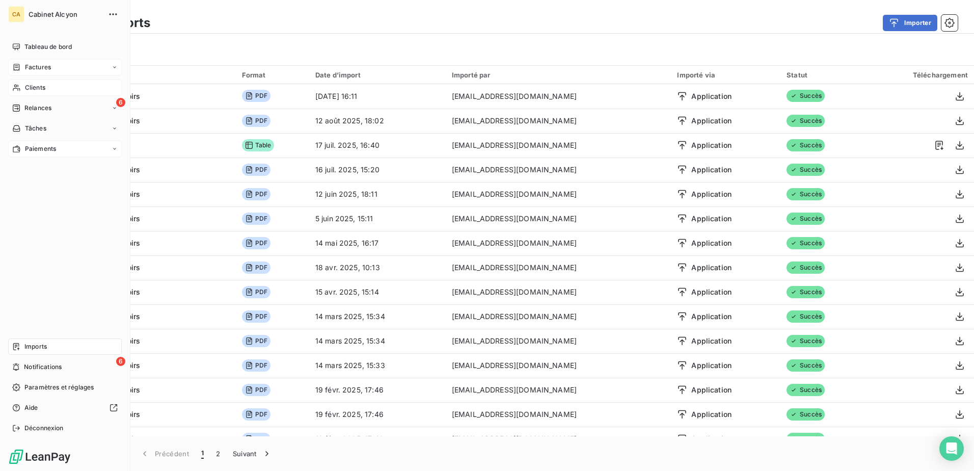
click at [35, 85] on span "Clients" at bounding box center [35, 87] width 20 height 9
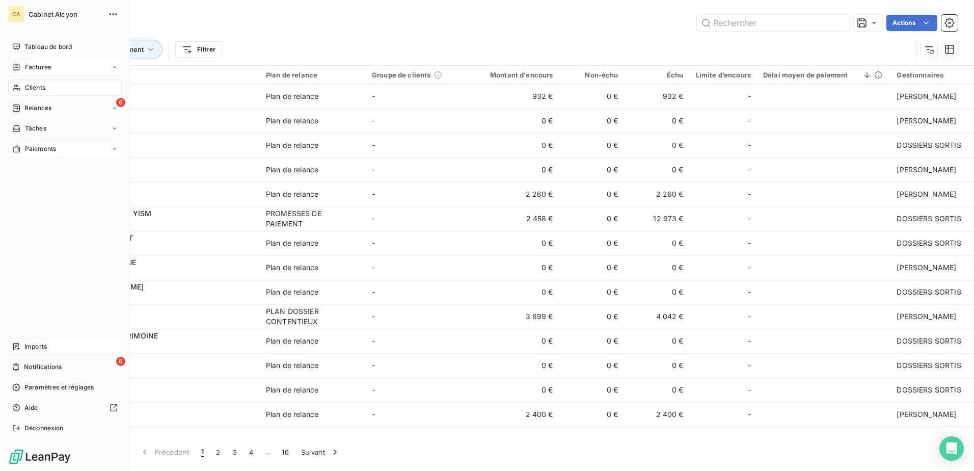
click at [38, 348] on span "Imports" at bounding box center [35, 346] width 22 height 9
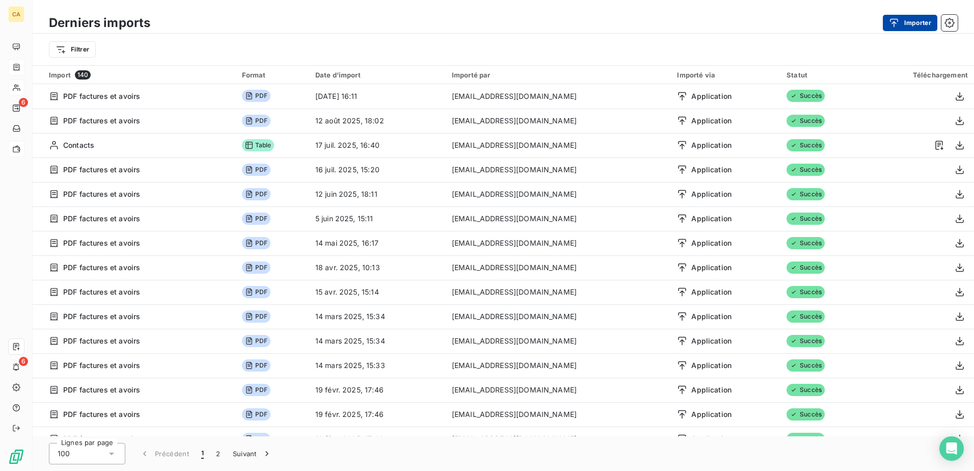
click at [921, 20] on button "Importer" at bounding box center [910, 23] width 54 height 16
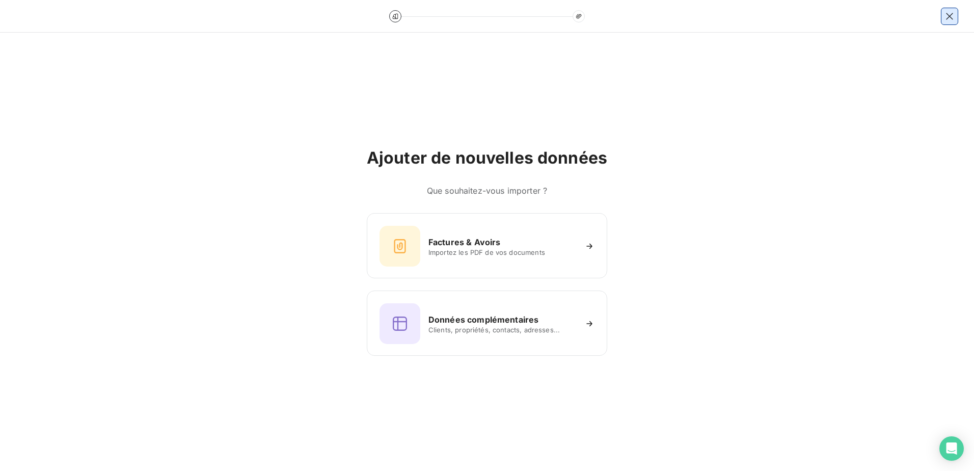
click at [947, 18] on icon "button" at bounding box center [949, 16] width 7 height 7
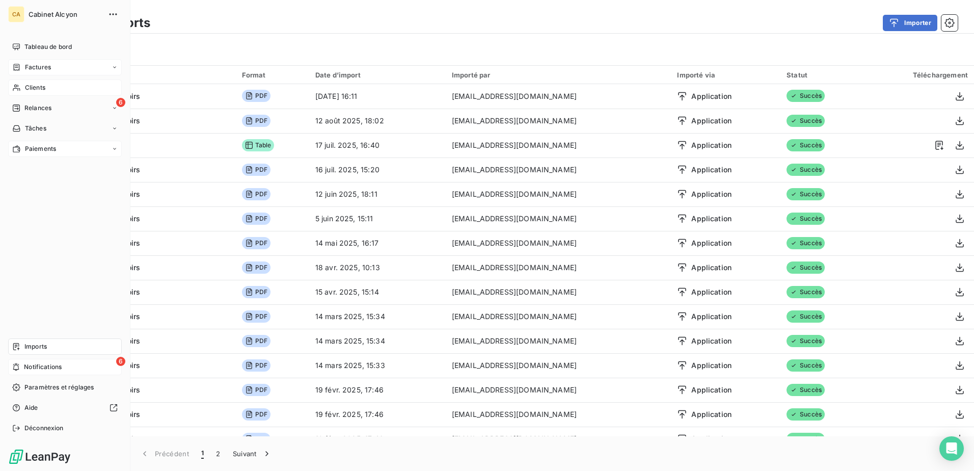
click at [42, 370] on span "Notifications" at bounding box center [43, 366] width 38 height 9
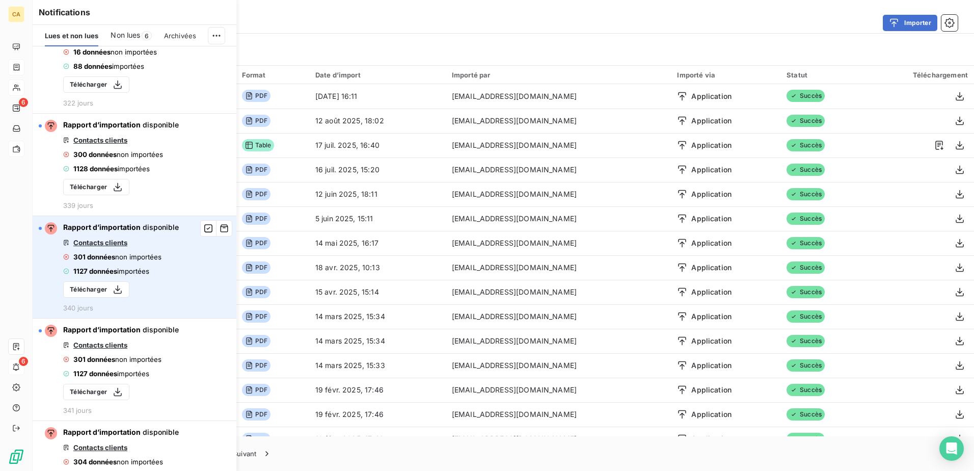
scroll to position [306, 0]
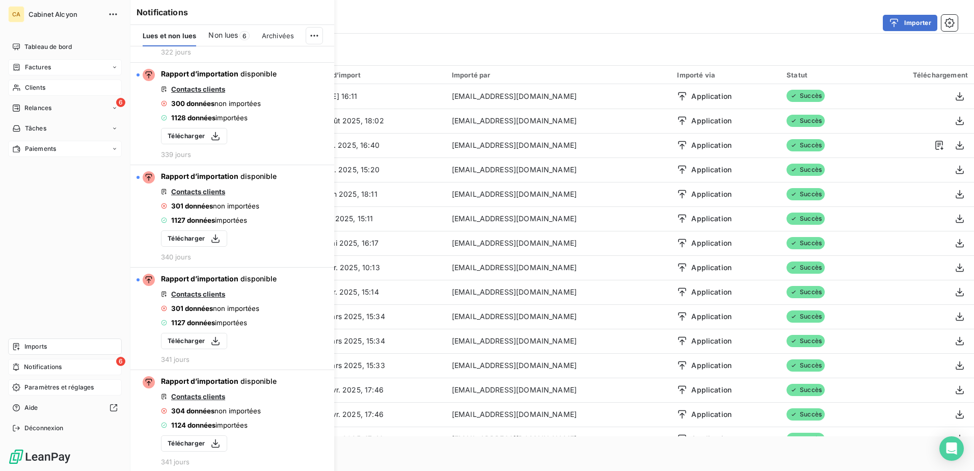
click at [59, 387] on span "Paramètres et réglages" at bounding box center [58, 386] width 69 height 9
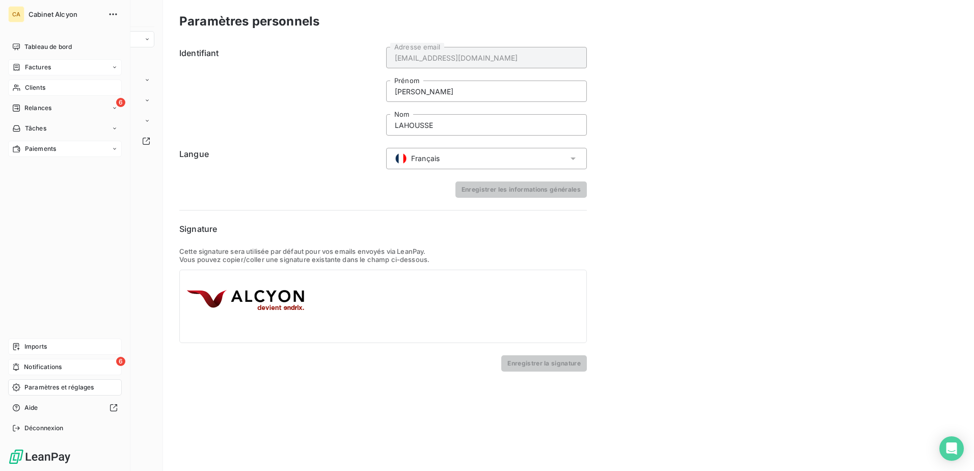
drag, startPoint x: 36, startPoint y: 107, endPoint x: 91, endPoint y: 90, distance: 57.7
click at [36, 107] on span "Relances" at bounding box center [37, 107] width 27 height 9
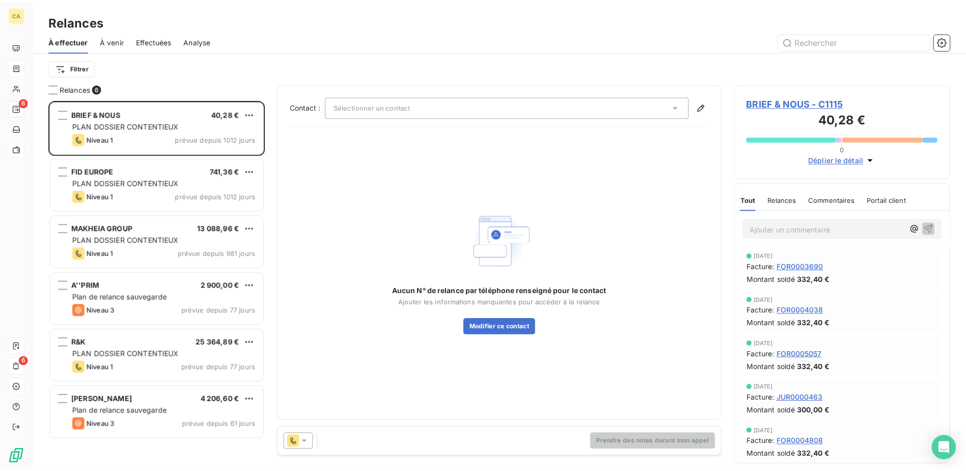
scroll to position [363, 210]
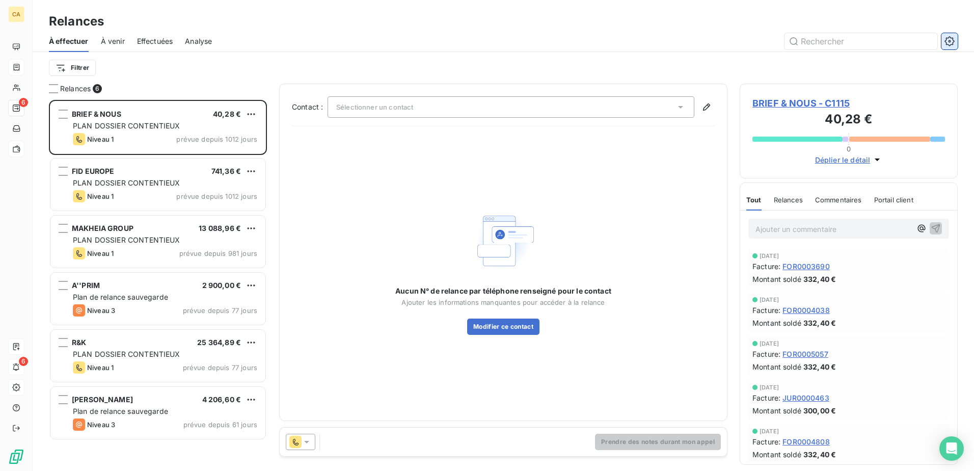
click at [945, 42] on icon "button" at bounding box center [949, 41] width 10 height 10
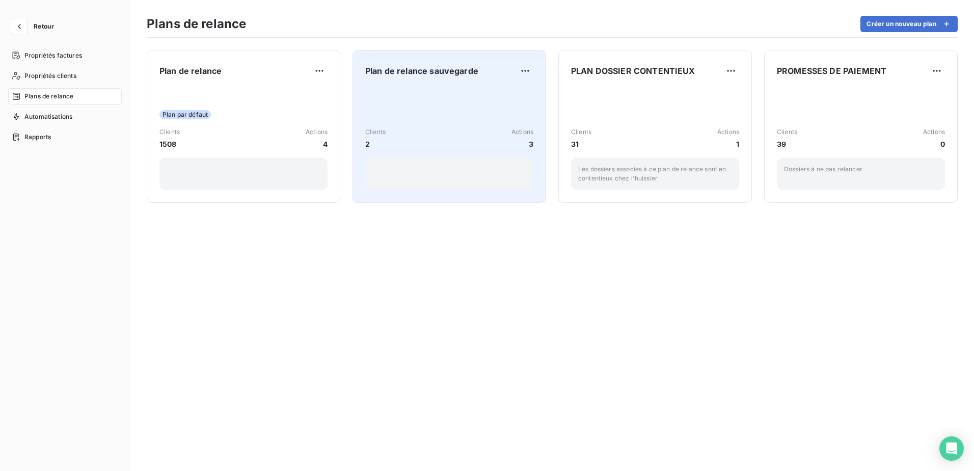
click at [470, 101] on div "Clients 2 Actions 3" at bounding box center [449, 138] width 168 height 103
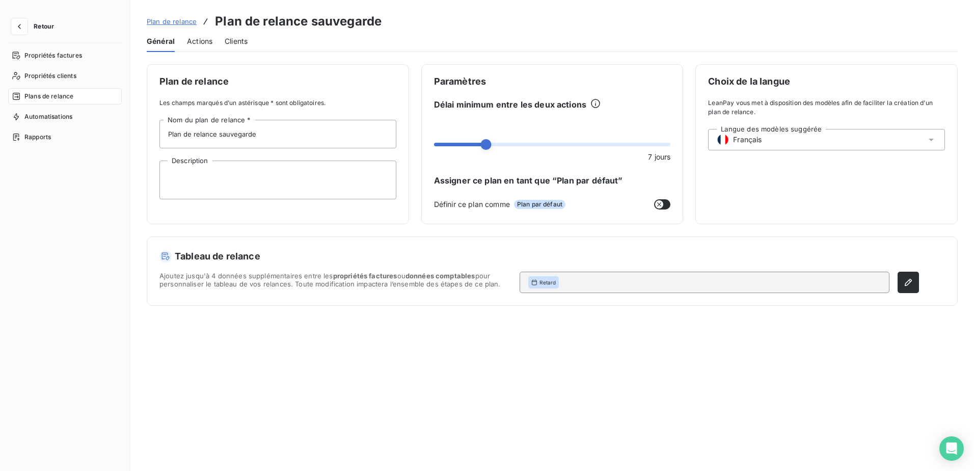
click at [199, 40] on span "Actions" at bounding box center [199, 41] width 25 height 10
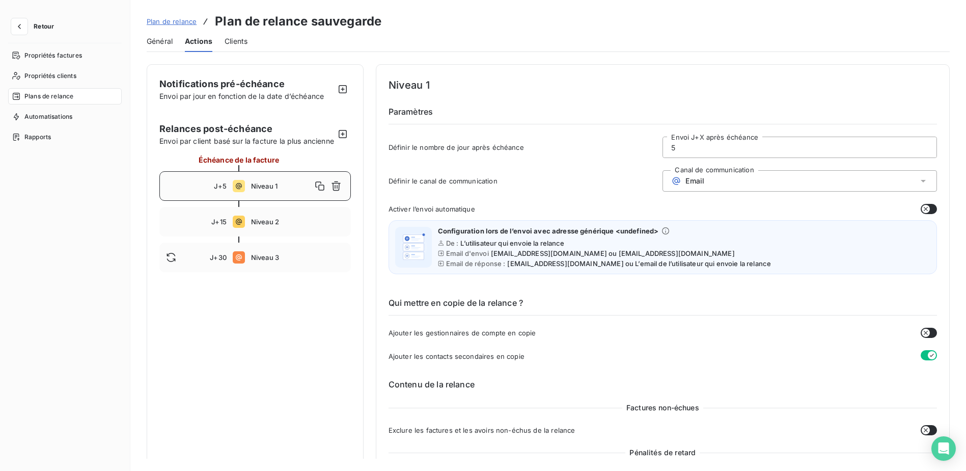
click at [157, 38] on span "Général" at bounding box center [160, 41] width 26 height 10
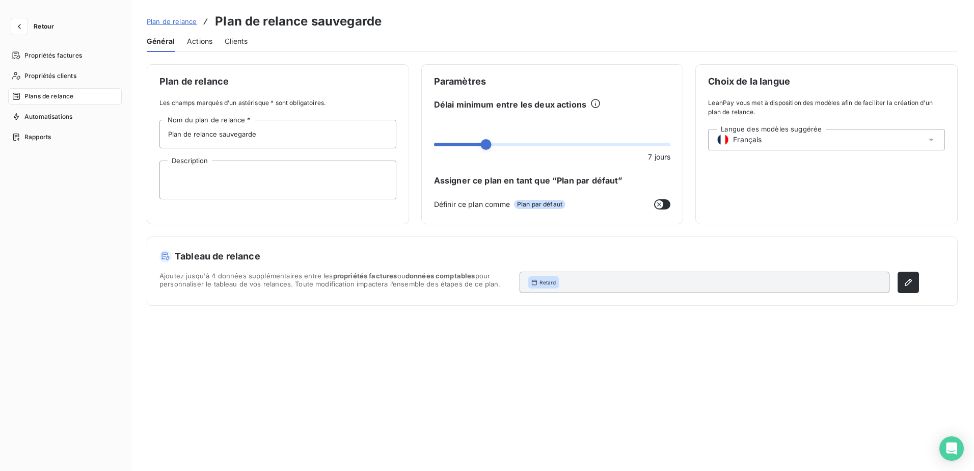
click at [170, 23] on span "Plan de relance" at bounding box center [172, 21] width 50 height 8
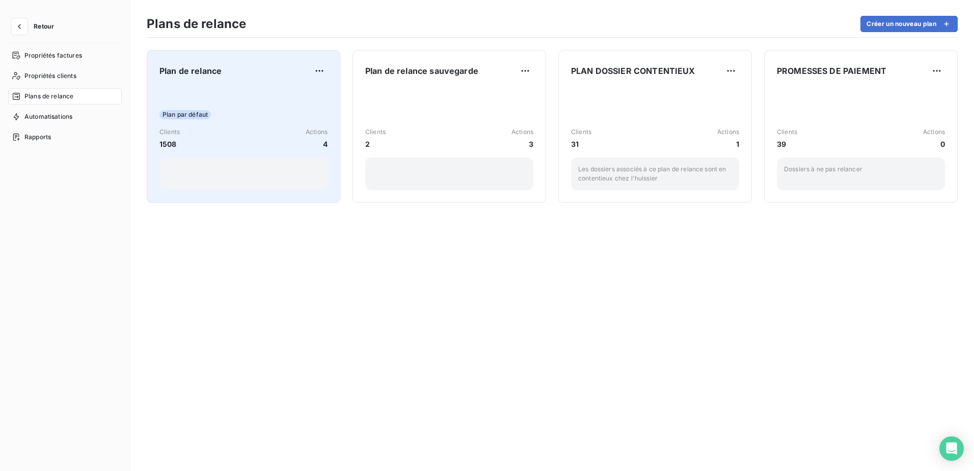
click at [226, 88] on div "Plan par défaut Clients 1508 Actions 4" at bounding box center [243, 138] width 168 height 103
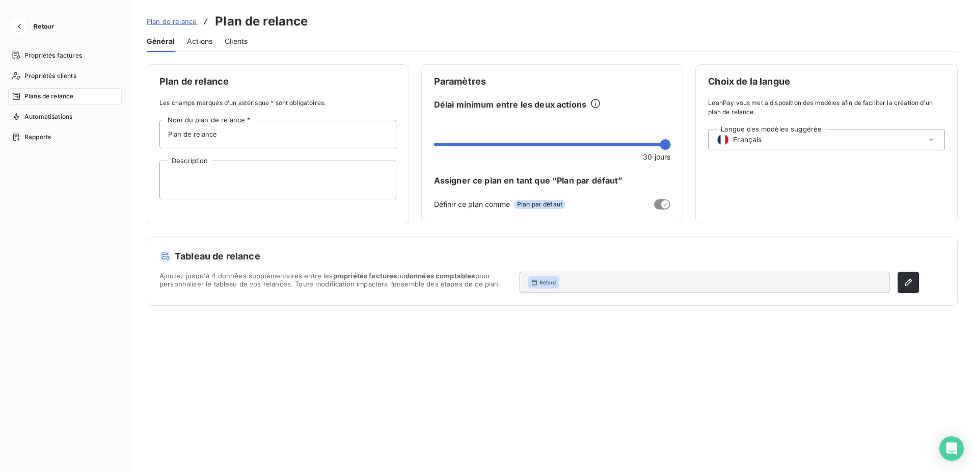
click at [206, 42] on span "Actions" at bounding box center [199, 41] width 25 height 10
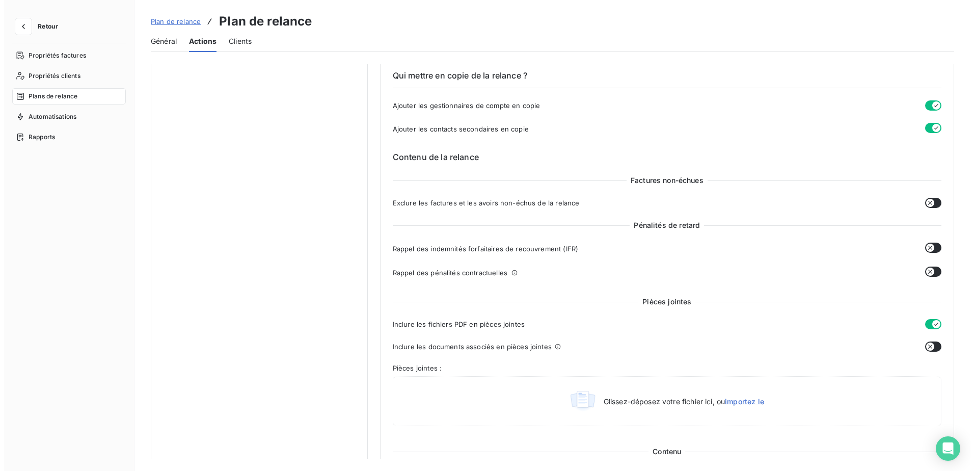
scroll to position [102, 0]
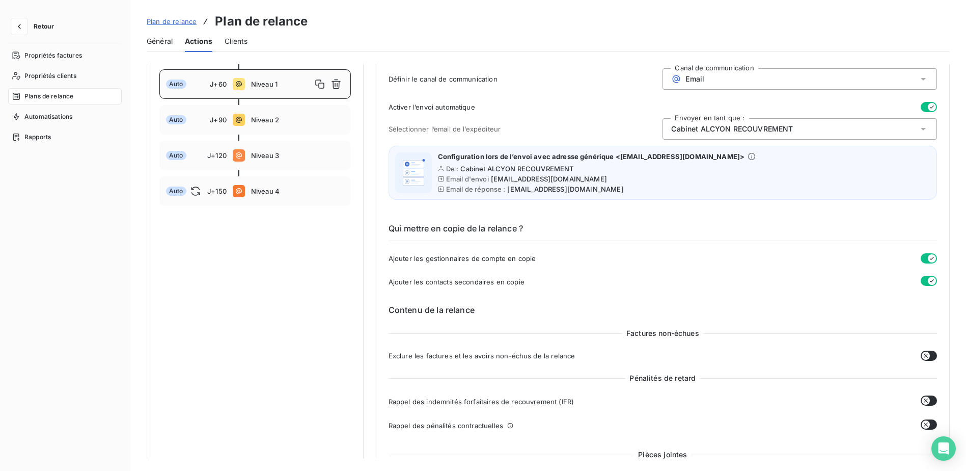
click at [44, 26] on span "Retour" at bounding box center [44, 26] width 20 height 6
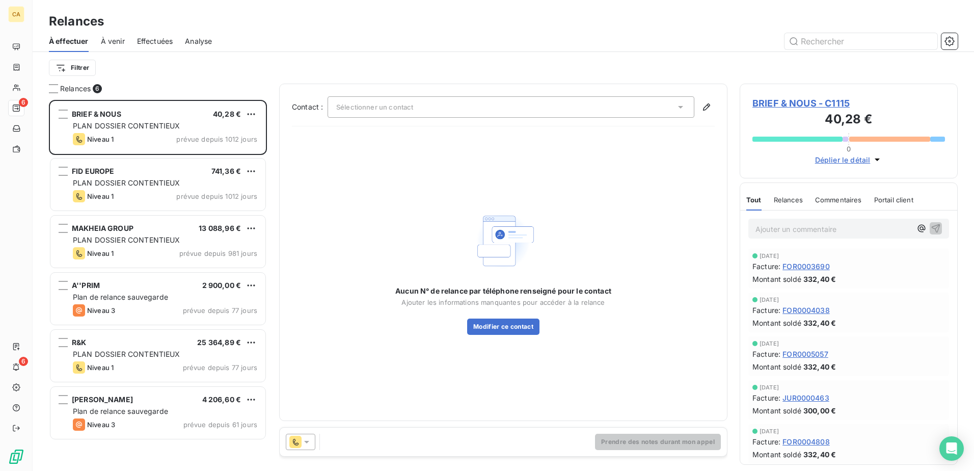
scroll to position [363, 210]
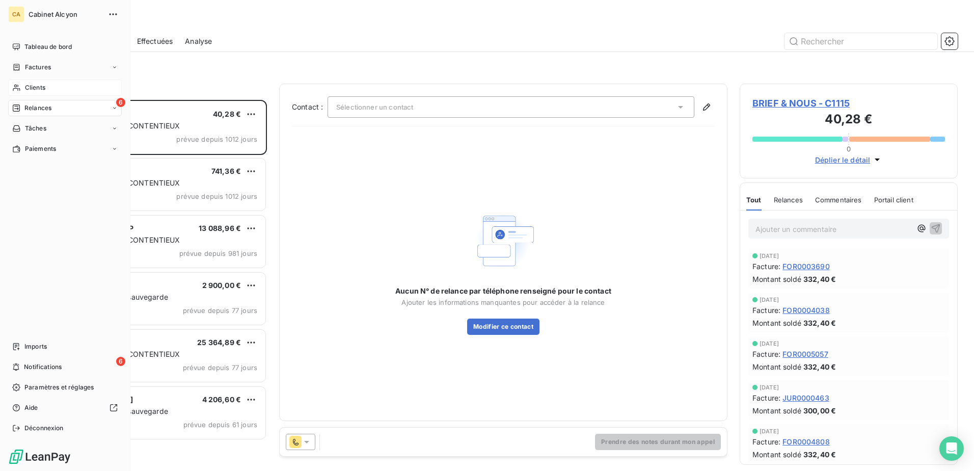
click at [22, 89] on div "Clients" at bounding box center [65, 87] width 114 height 16
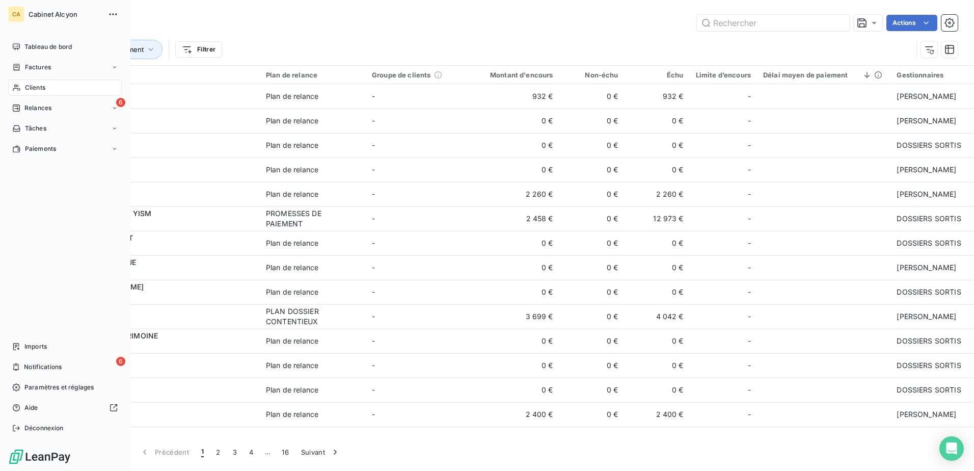
click at [25, 88] on span "Clients" at bounding box center [35, 87] width 20 height 9
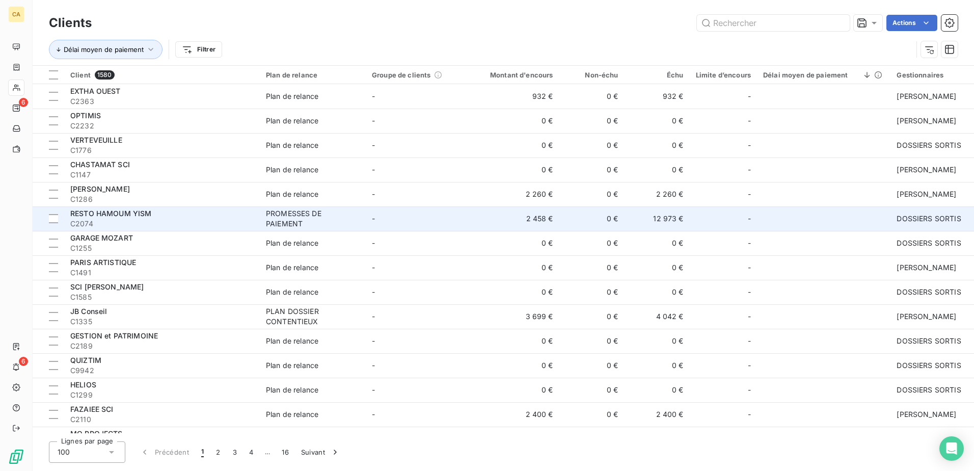
click at [308, 229] on td "PROMESSES DE PAIEMENT" at bounding box center [313, 218] width 106 height 24
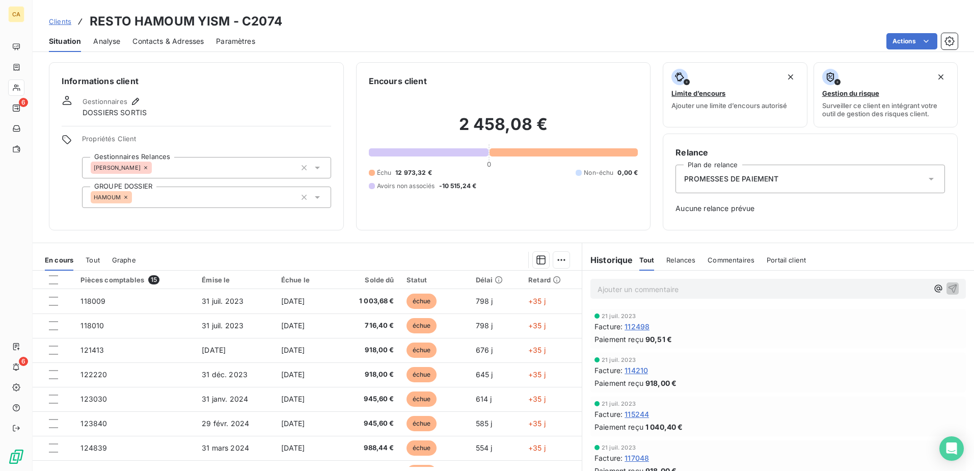
click at [91, 265] on div "Tout" at bounding box center [93, 259] width 14 height 21
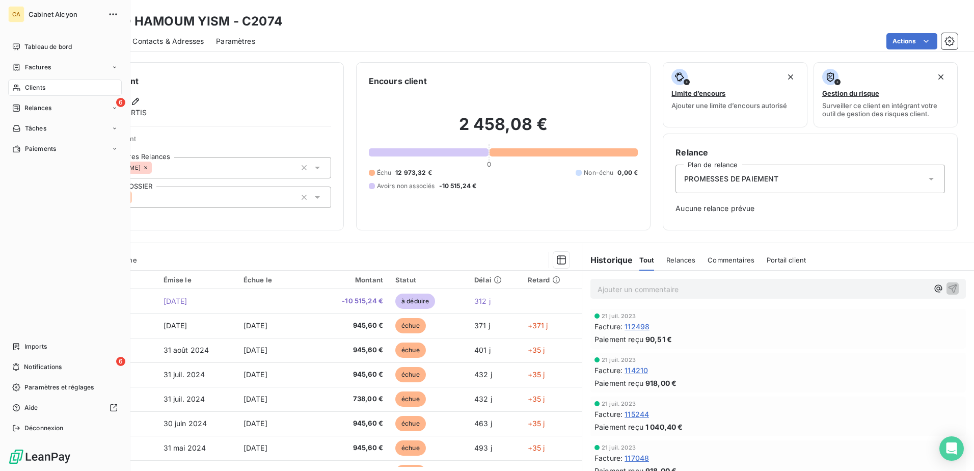
click at [37, 89] on span "Clients" at bounding box center [35, 87] width 20 height 9
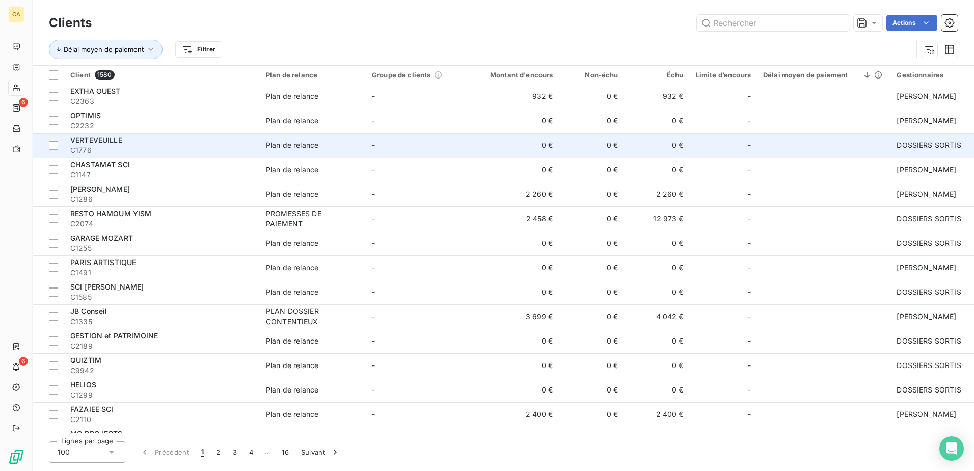
click at [258, 151] on td "VERTEVEUILLE C1776" at bounding box center [162, 145] width 196 height 24
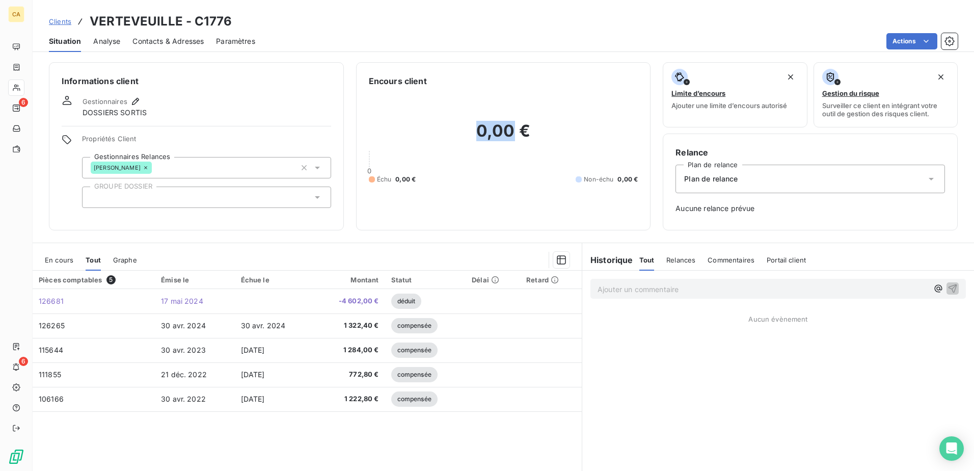
drag, startPoint x: 474, startPoint y: 130, endPoint x: 512, endPoint y: 125, distance: 38.5
click at [512, 125] on h2 "0,00 €" at bounding box center [503, 136] width 269 height 31
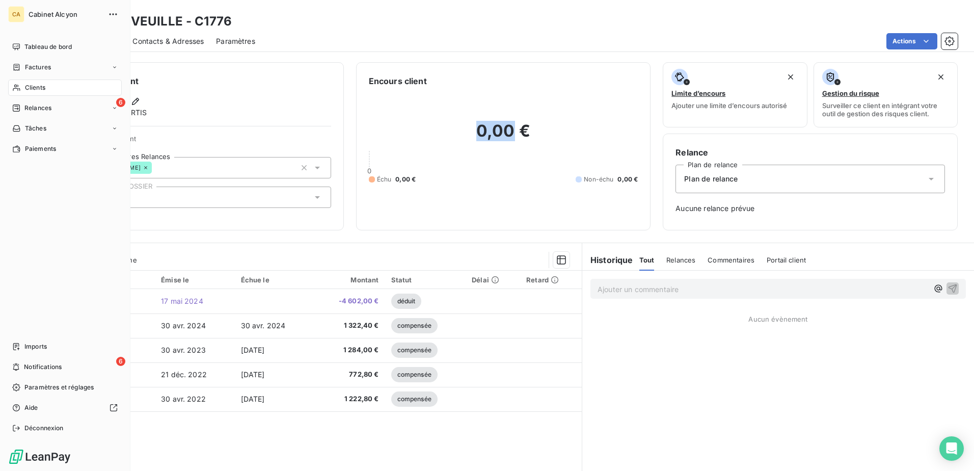
click at [29, 92] on div "Clients" at bounding box center [65, 87] width 114 height 16
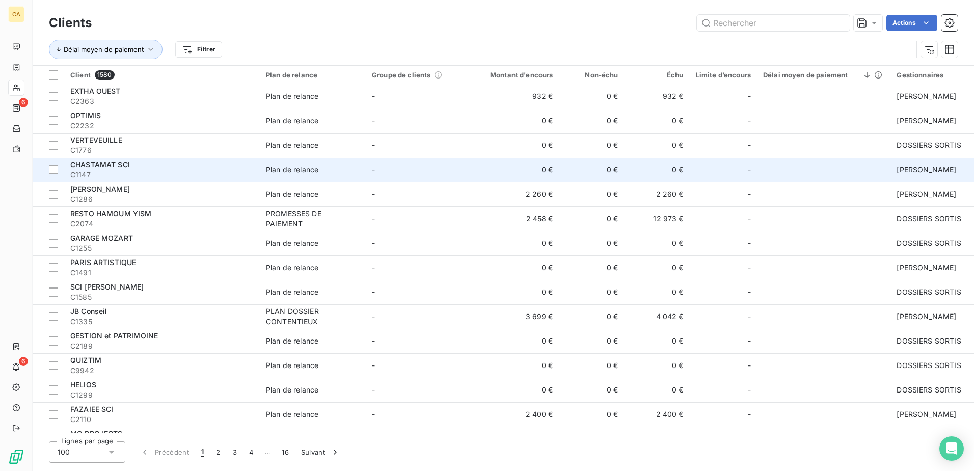
click at [308, 174] on div "Plan de relance" at bounding box center [292, 169] width 52 height 10
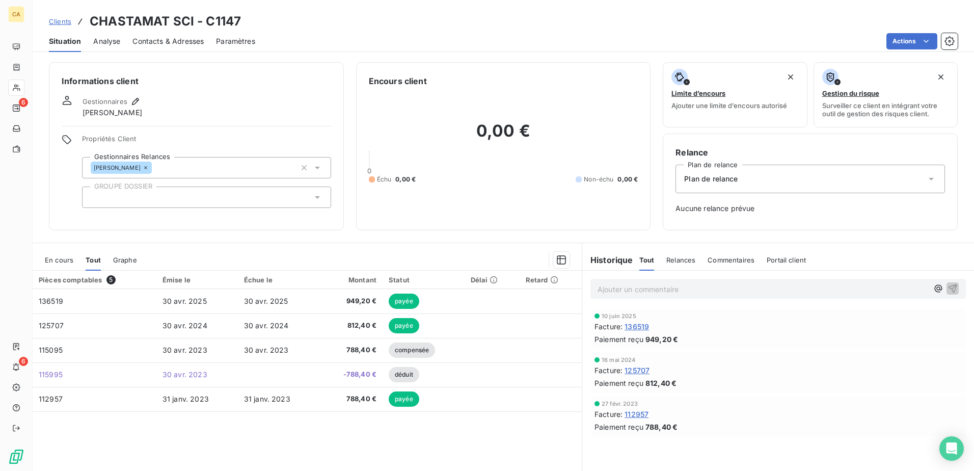
click at [776, 178] on div "Plan de relance" at bounding box center [809, 178] width 269 height 29
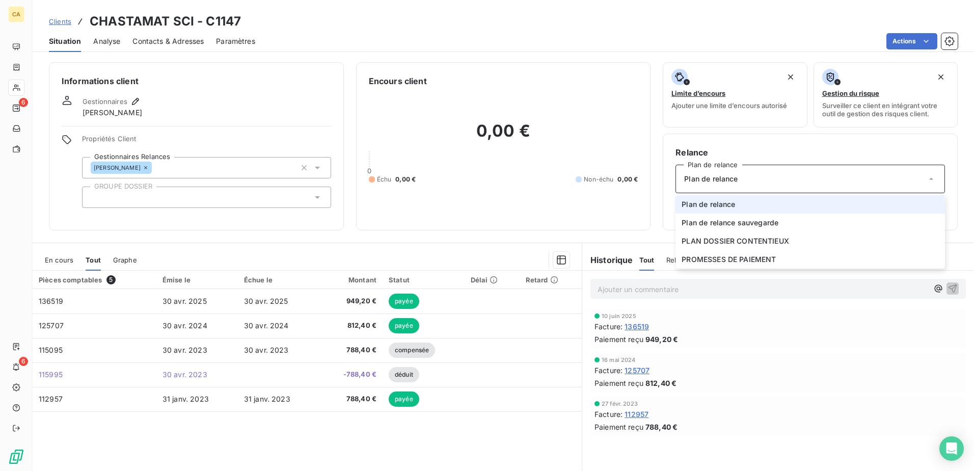
click at [605, 97] on div "0,00 € 0 Échu 0,00 € Non-échu 0,00 €" at bounding box center [503, 152] width 269 height 130
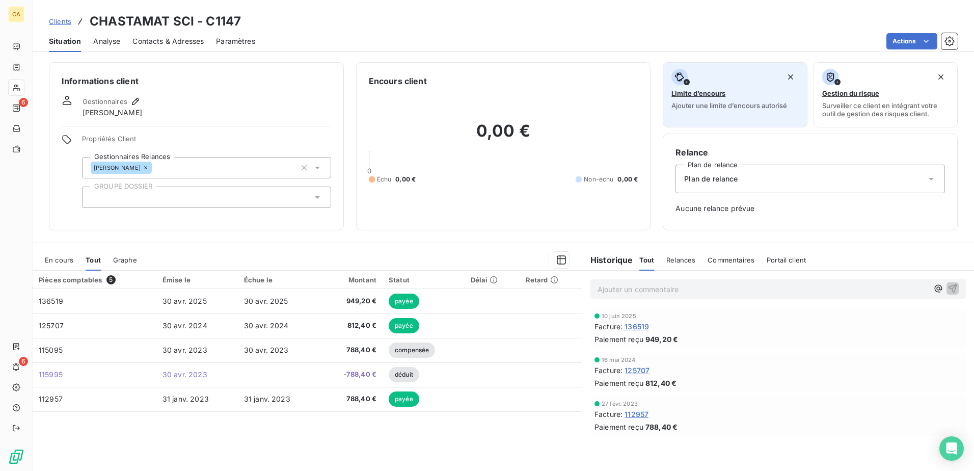
click at [697, 95] on span "Limite d’encours" at bounding box center [698, 93] width 54 height 8
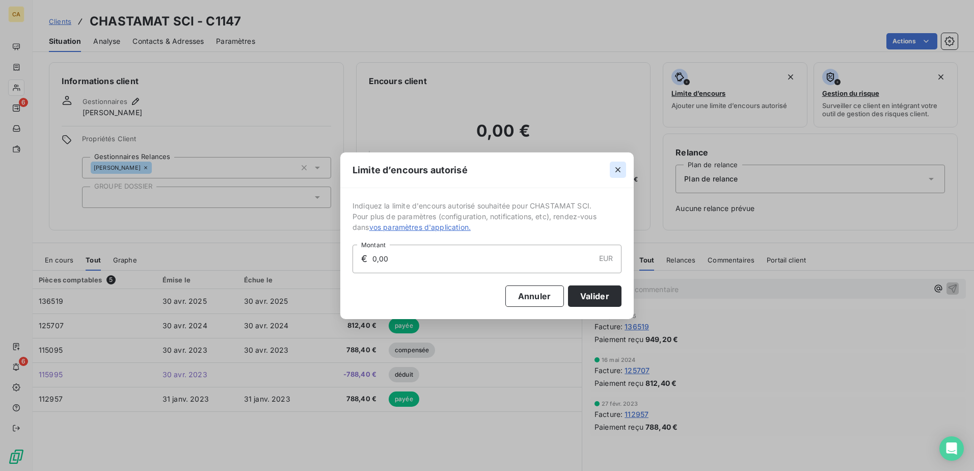
click at [616, 170] on icon "button" at bounding box center [618, 169] width 10 height 10
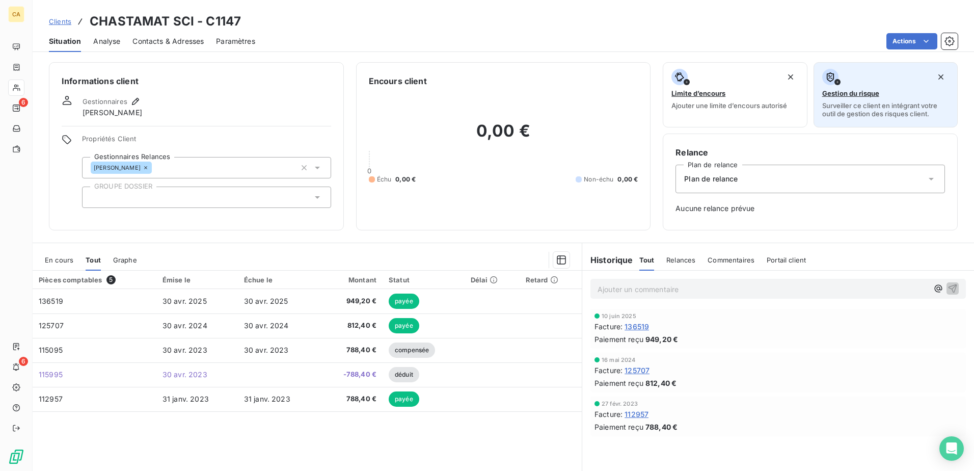
click at [858, 95] on span "Gestion du risque" at bounding box center [850, 93] width 57 height 8
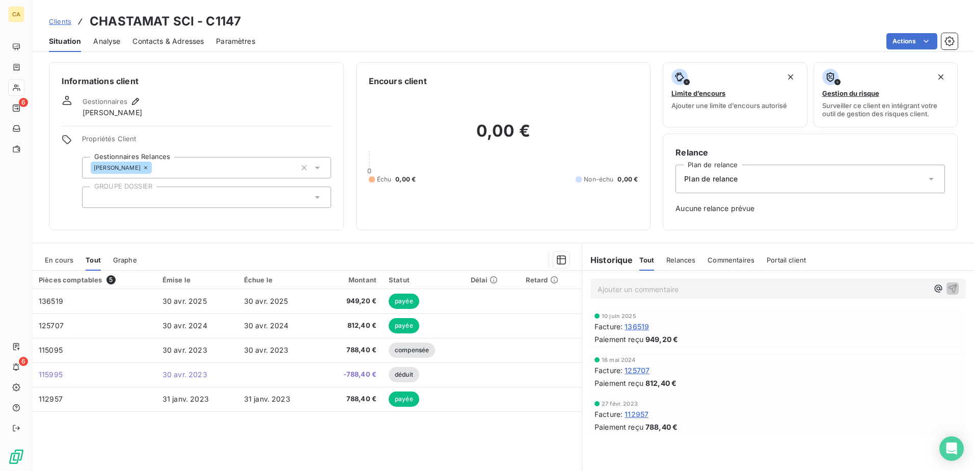
scroll to position [26, 0]
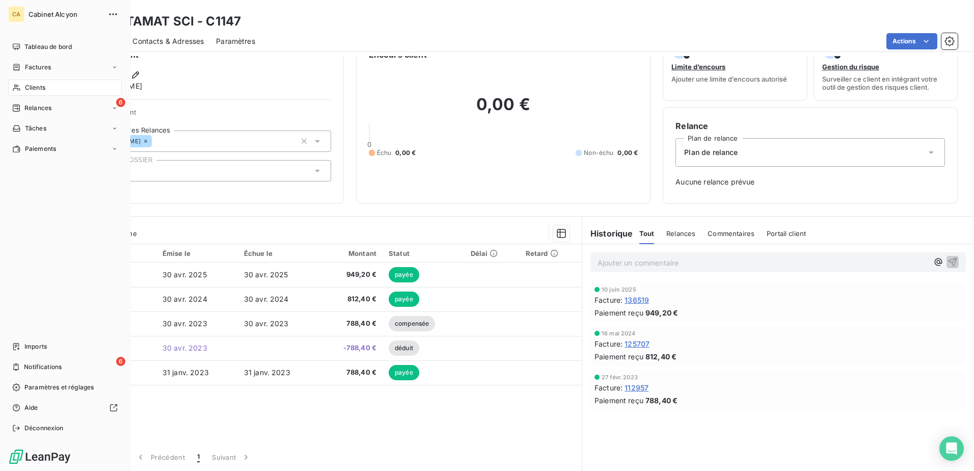
click at [39, 89] on span "Clients" at bounding box center [35, 87] width 20 height 9
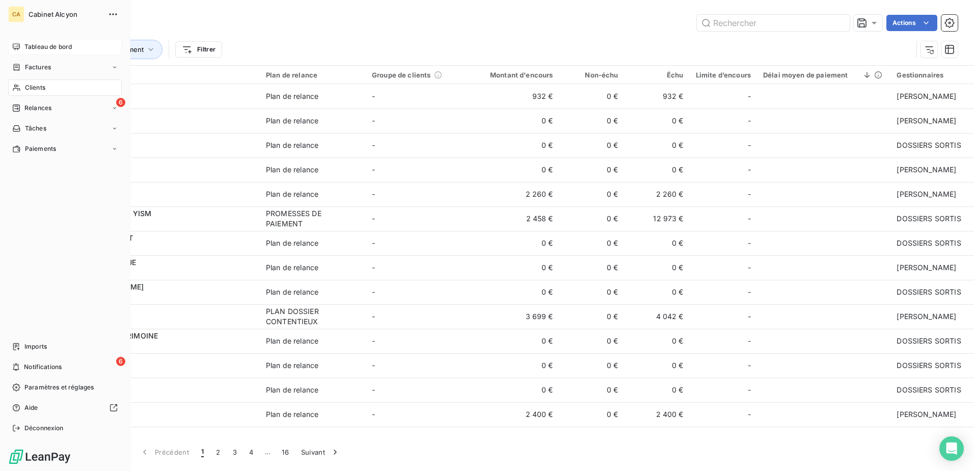
click at [65, 47] on span "Tableau de bord" at bounding box center [47, 46] width 47 height 9
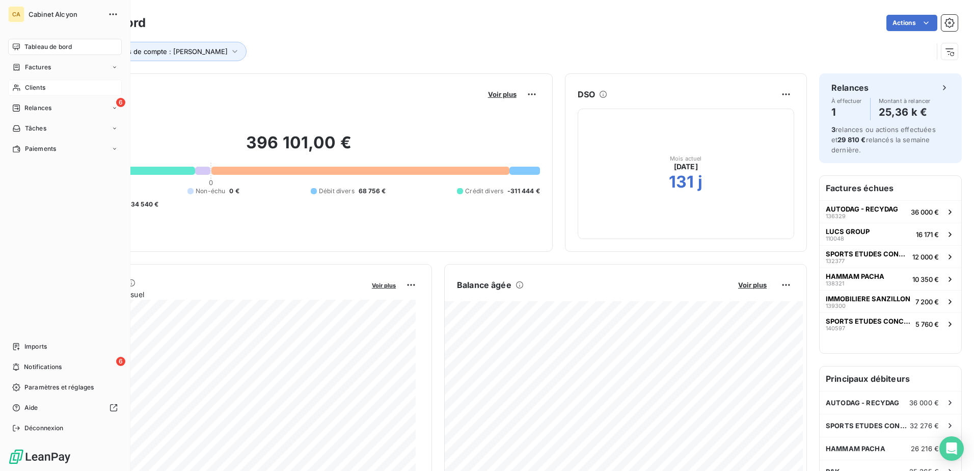
click at [41, 87] on span "Clients" at bounding box center [35, 87] width 20 height 9
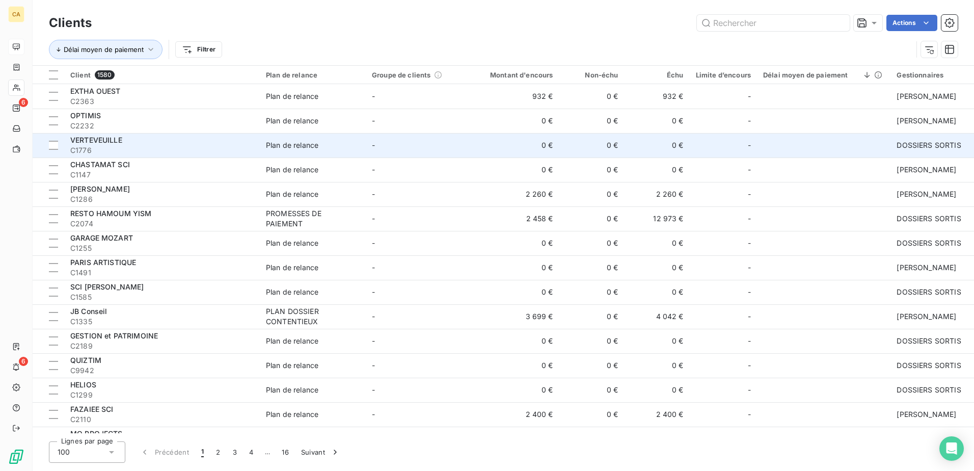
click at [144, 137] on div "VERTEVEUILLE" at bounding box center [161, 140] width 183 height 10
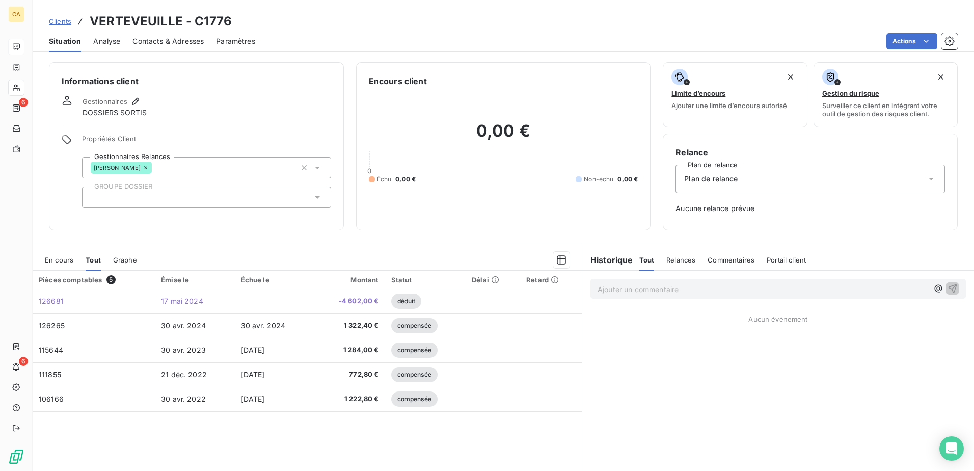
click at [114, 39] on span "Analyse" at bounding box center [106, 41] width 27 height 10
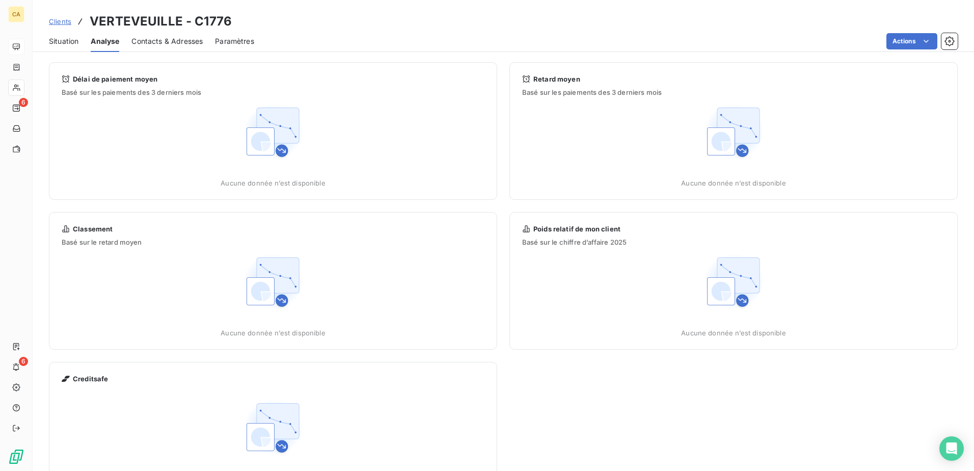
click at [191, 40] on span "Contacts & Adresses" at bounding box center [166, 41] width 71 height 10
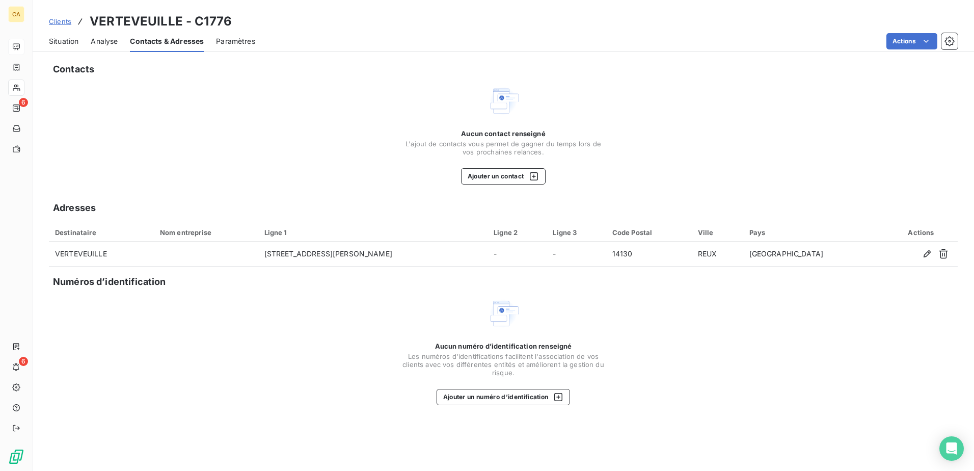
click at [61, 17] on span "Clients" at bounding box center [60, 21] width 22 height 8
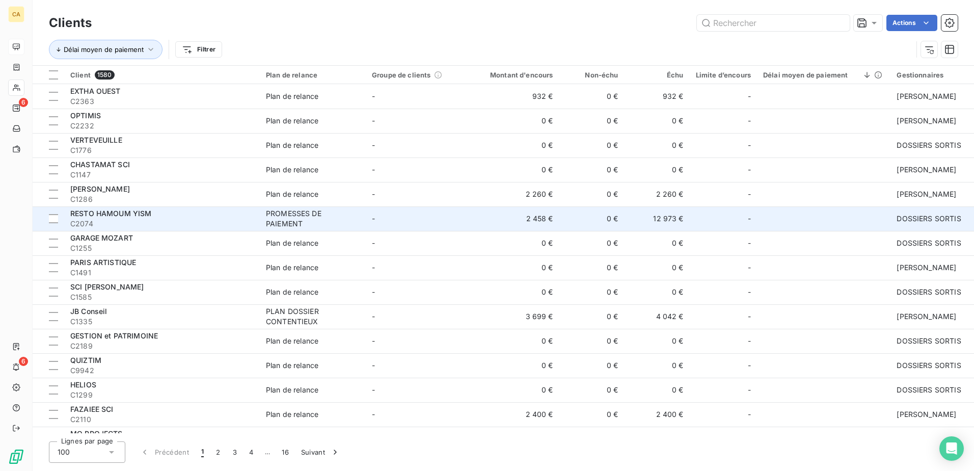
click at [121, 218] on div "RESTO HAMOUM YISM" at bounding box center [161, 213] width 183 height 10
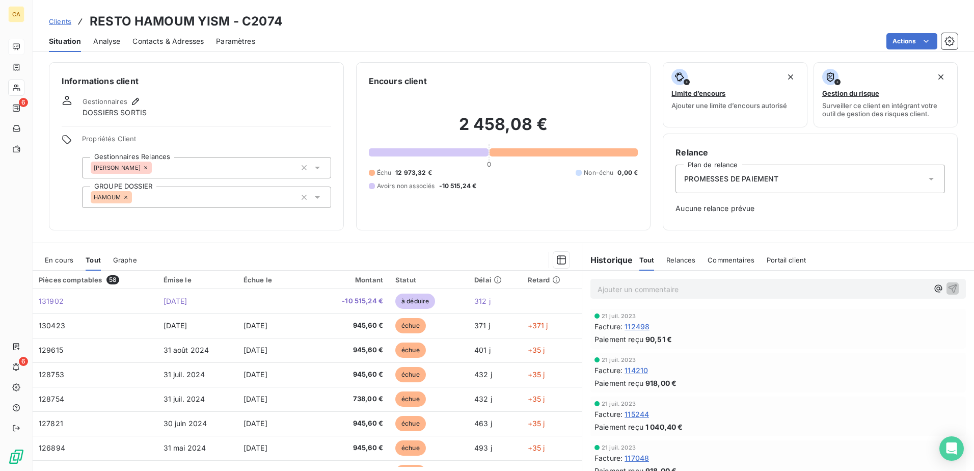
click at [152, 40] on span "Contacts & Adresses" at bounding box center [167, 41] width 71 height 10
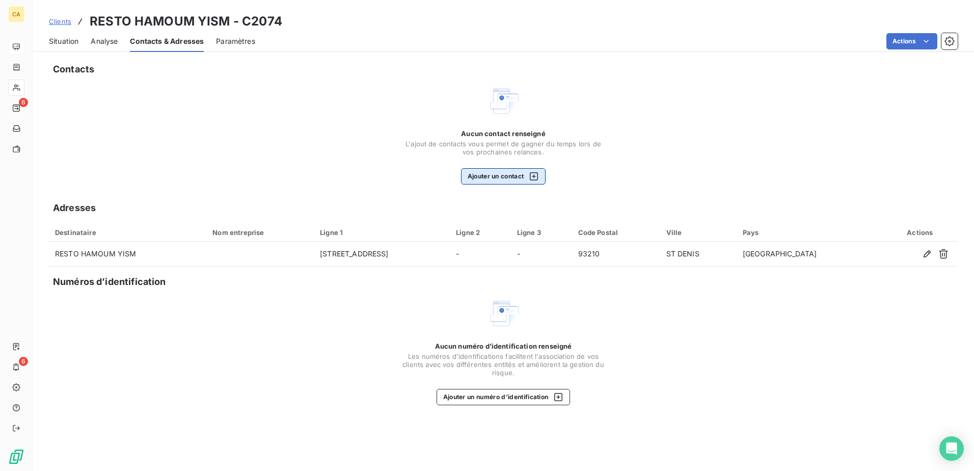
click at [503, 179] on button "Ajouter un contact" at bounding box center [503, 176] width 85 height 16
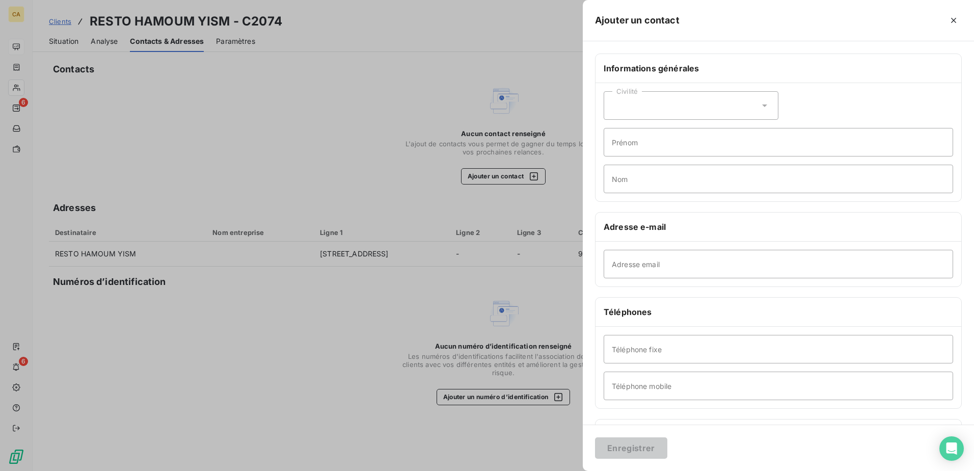
scroll to position [81, 0]
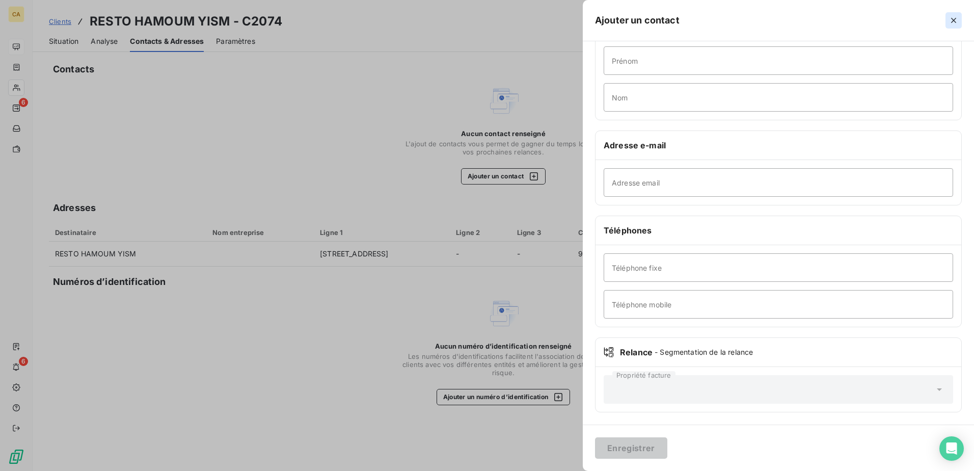
click at [949, 18] on icon "button" at bounding box center [953, 20] width 10 height 10
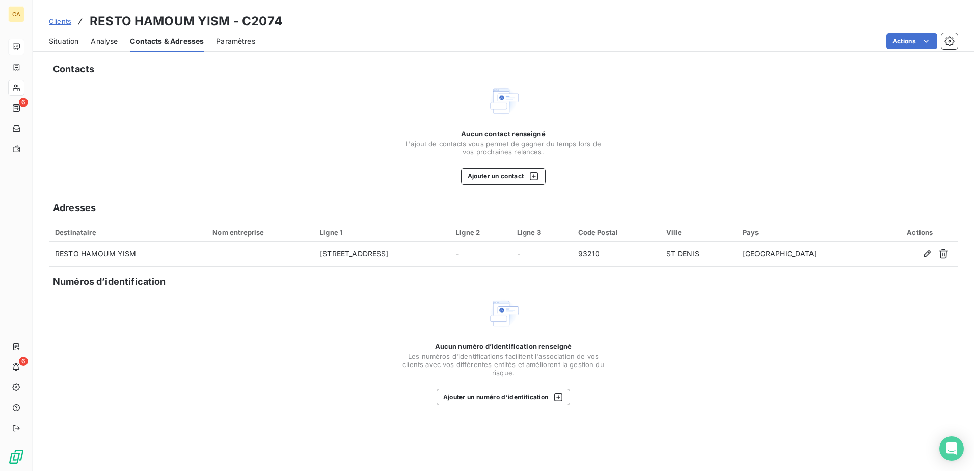
click at [99, 45] on span "Analyse" at bounding box center [104, 41] width 27 height 10
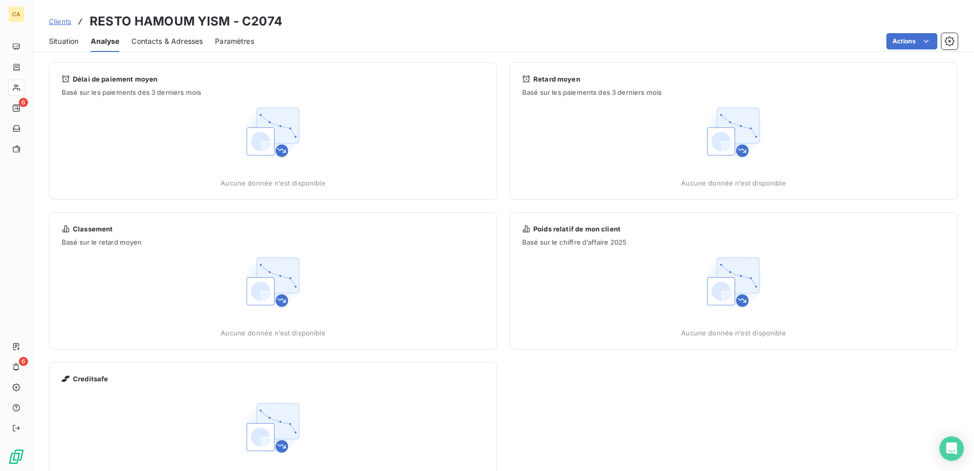
click at [50, 48] on div "Situation" at bounding box center [64, 41] width 30 height 21
